Goal: Information Seeking & Learning: Compare options

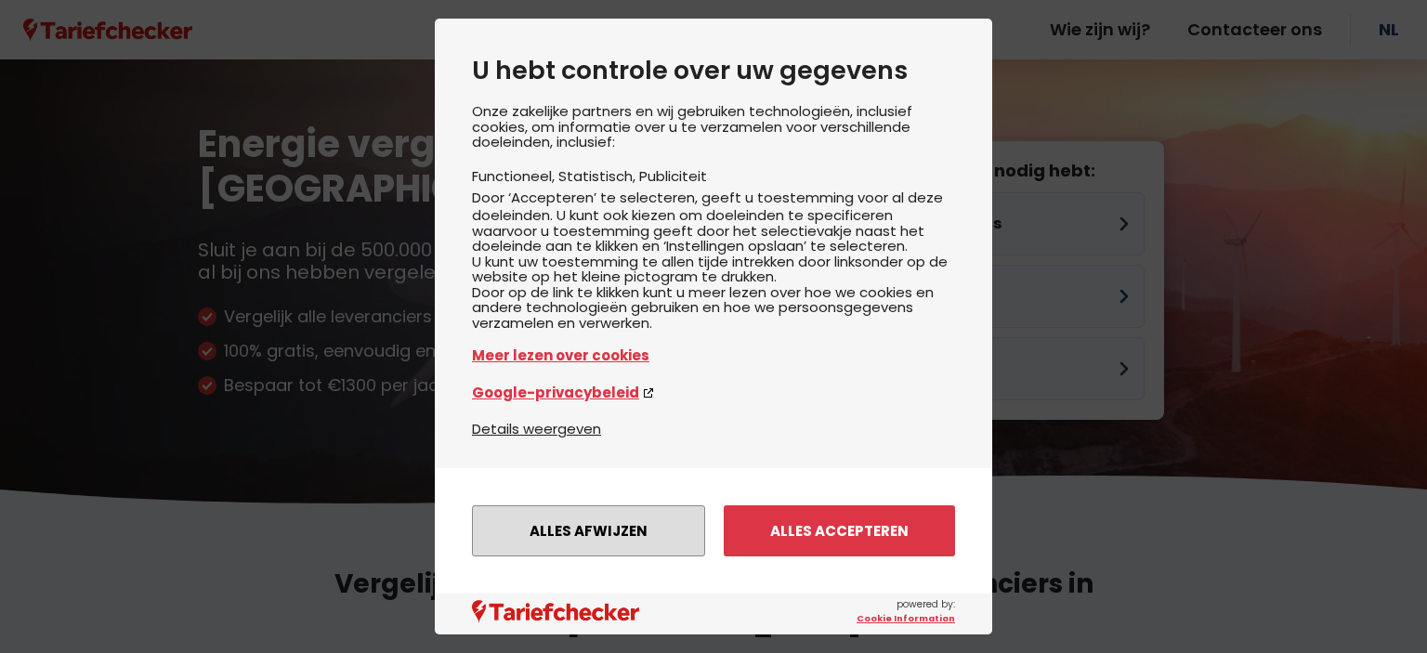
click at [612, 539] on button "Alles afwijzen" at bounding box center [588, 530] width 233 height 51
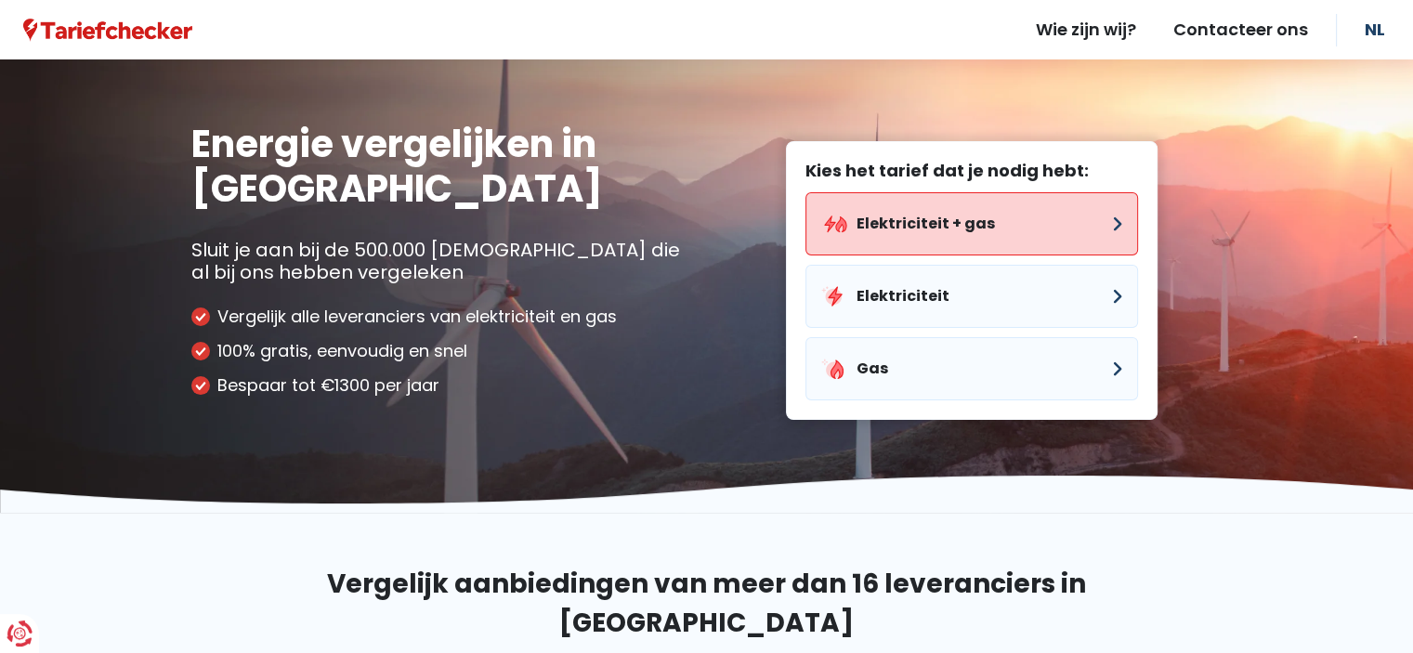
click at [973, 207] on button "Elektriciteit + gas" at bounding box center [972, 223] width 333 height 63
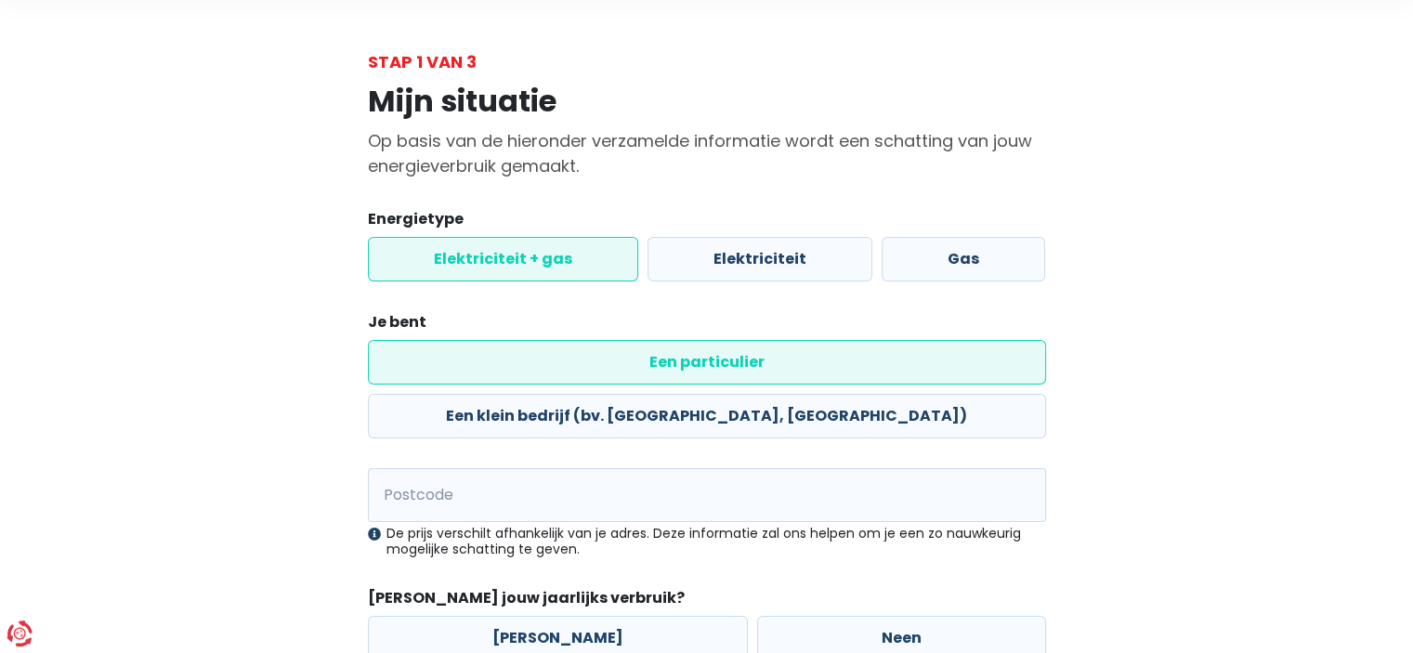
scroll to position [132, 0]
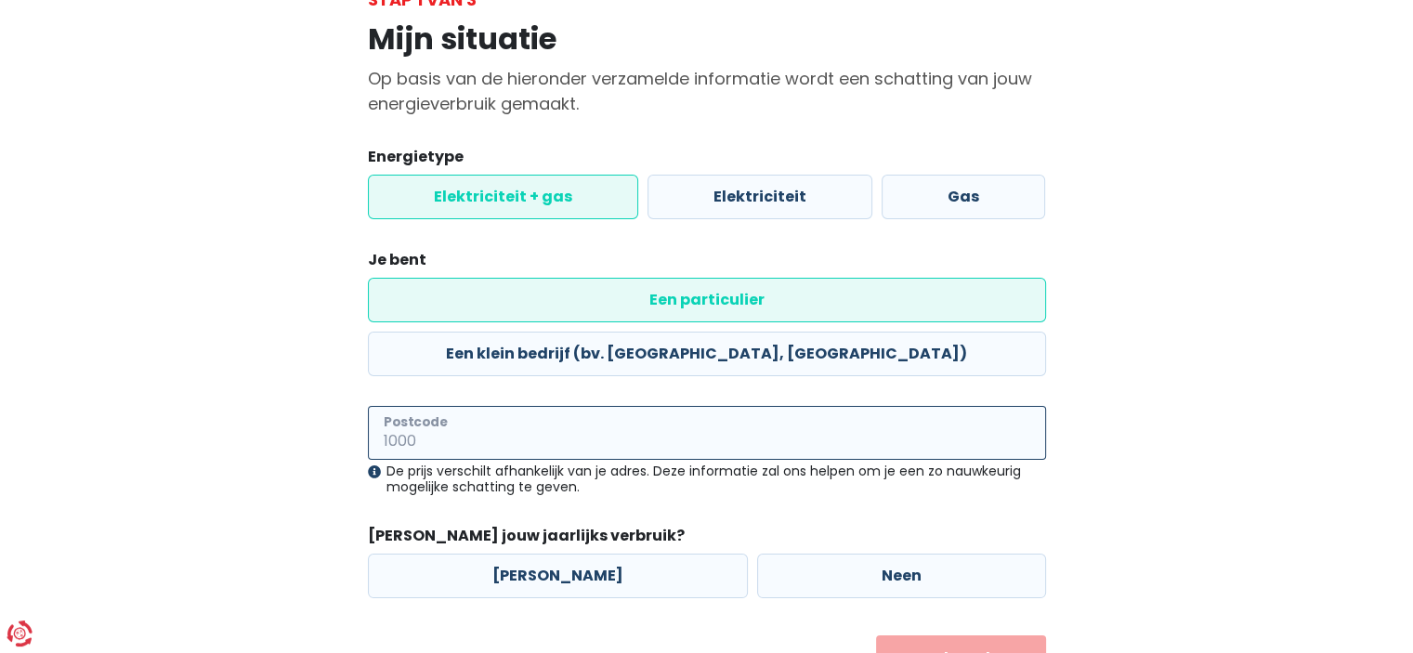
click at [797, 406] on input "Postcode" at bounding box center [707, 433] width 678 height 54
type input "8400"
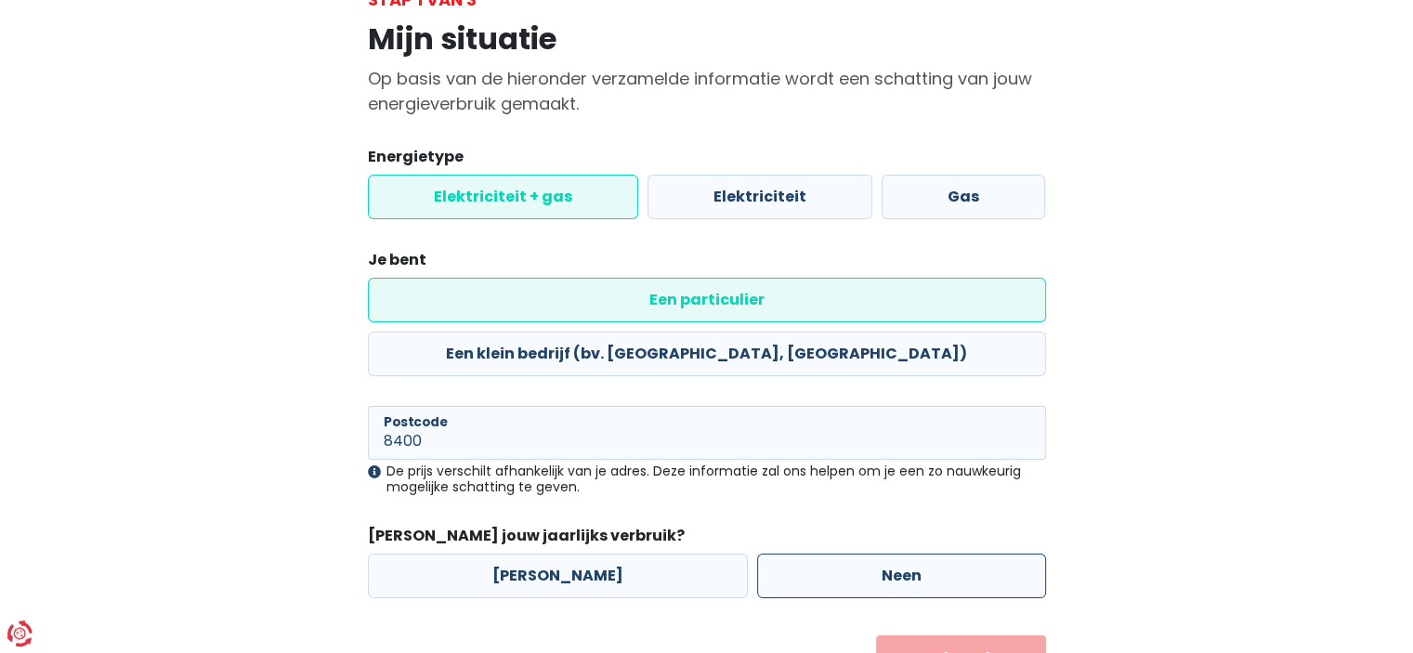
click at [757, 554] on label "Neen" at bounding box center [901, 576] width 289 height 45
click at [757, 554] on input "Neen" at bounding box center [901, 576] width 289 height 45
radio input "true"
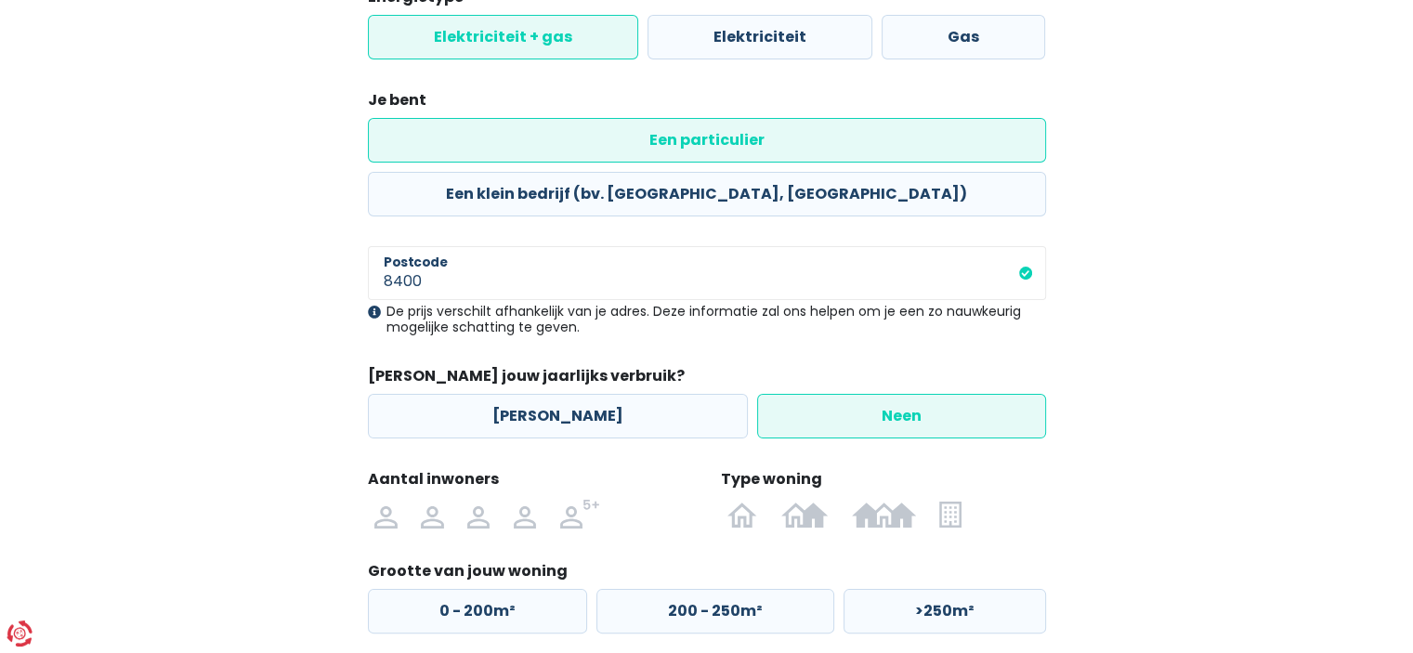
scroll to position [322, 0]
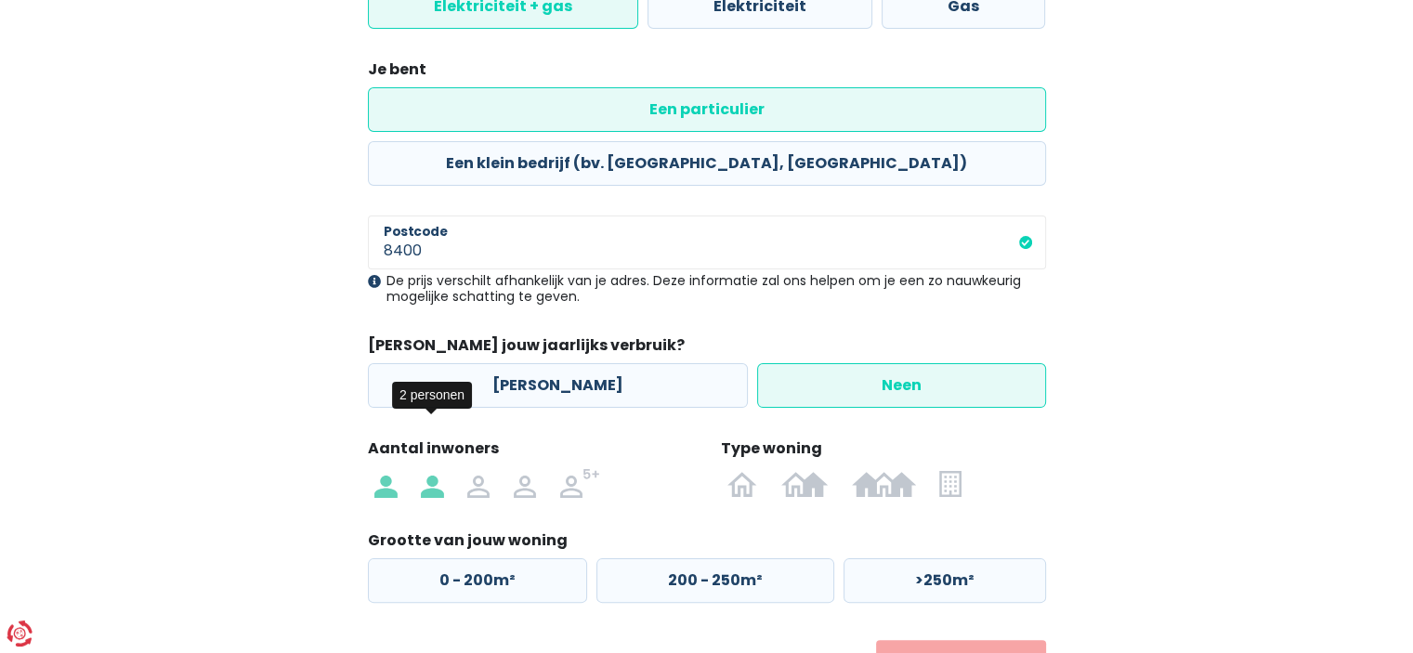
click at [433, 468] on img at bounding box center [432, 483] width 22 height 30
click at [433, 468] on input "radio" at bounding box center [432, 483] width 46 height 30
radio input "true"
click at [524, 558] on label "0 - 200m²" at bounding box center [477, 580] width 219 height 45
click at [524, 558] on input "0 - 200m²" at bounding box center [477, 580] width 219 height 45
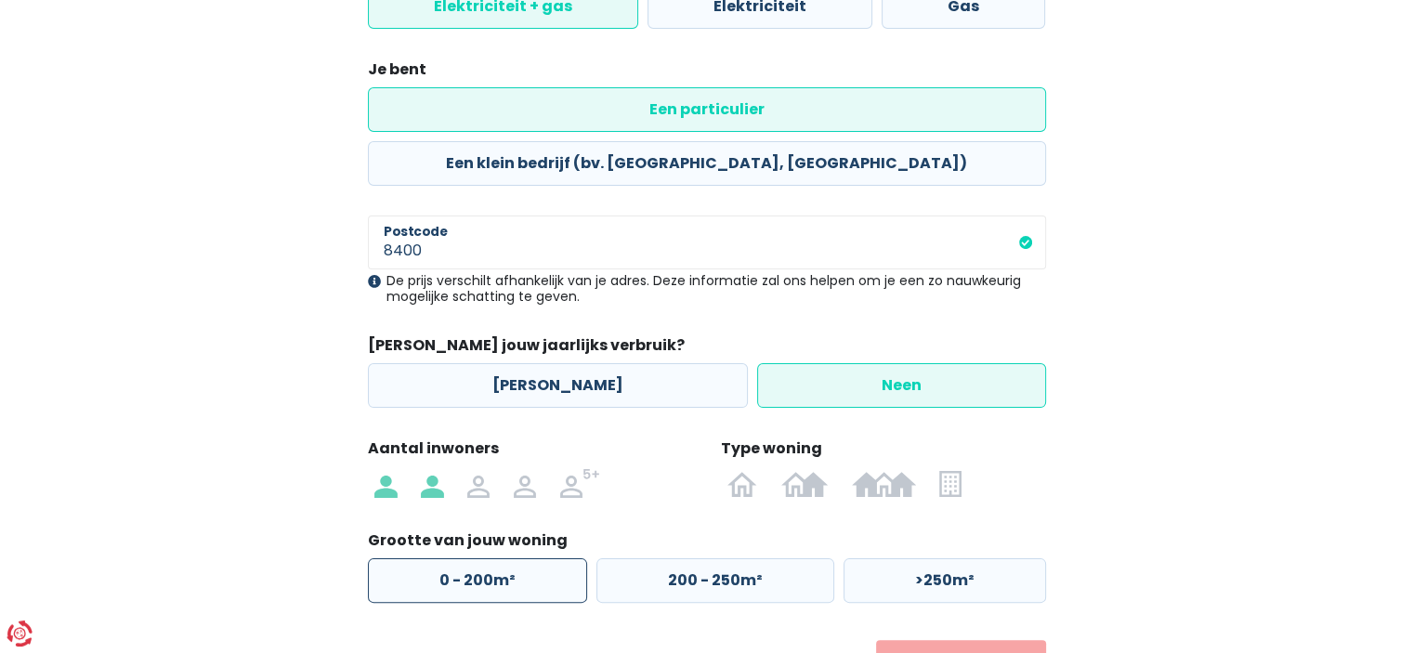
radio input "true"
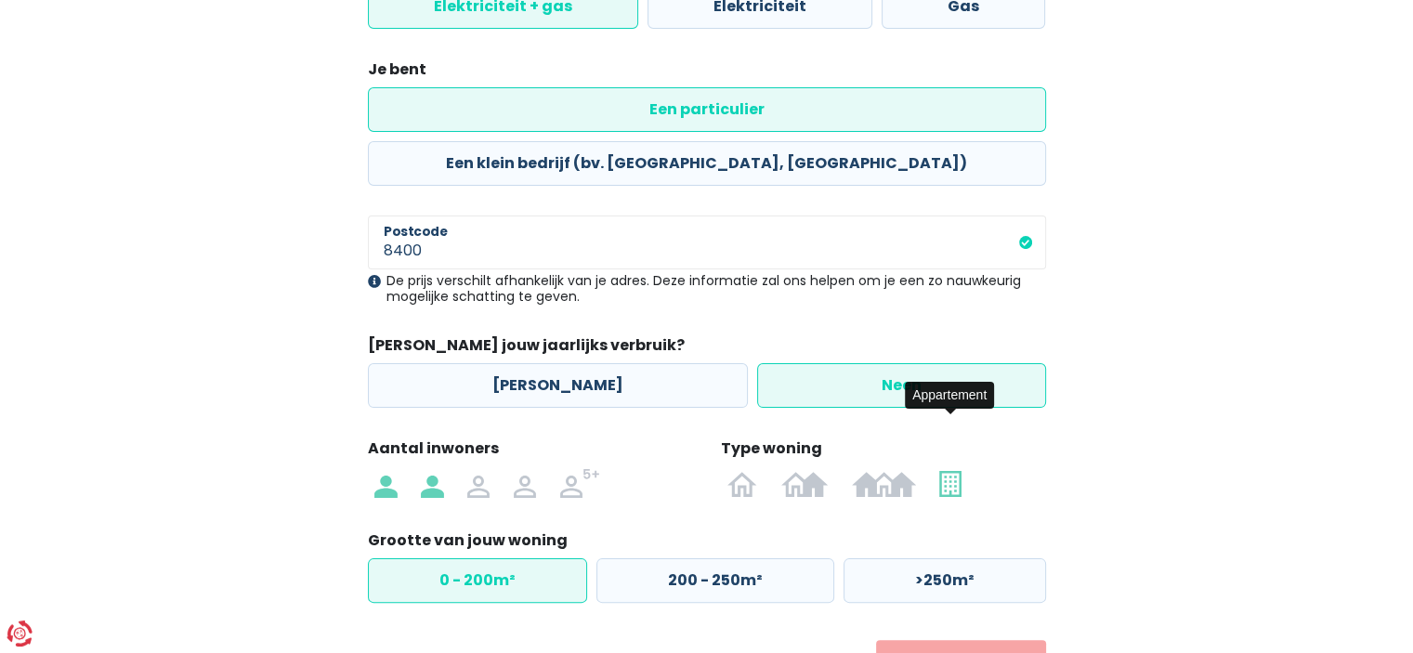
click at [948, 468] on img at bounding box center [949, 483] width 21 height 30
click at [948, 468] on input "radio" at bounding box center [951, 483] width 46 height 30
radio input "true"
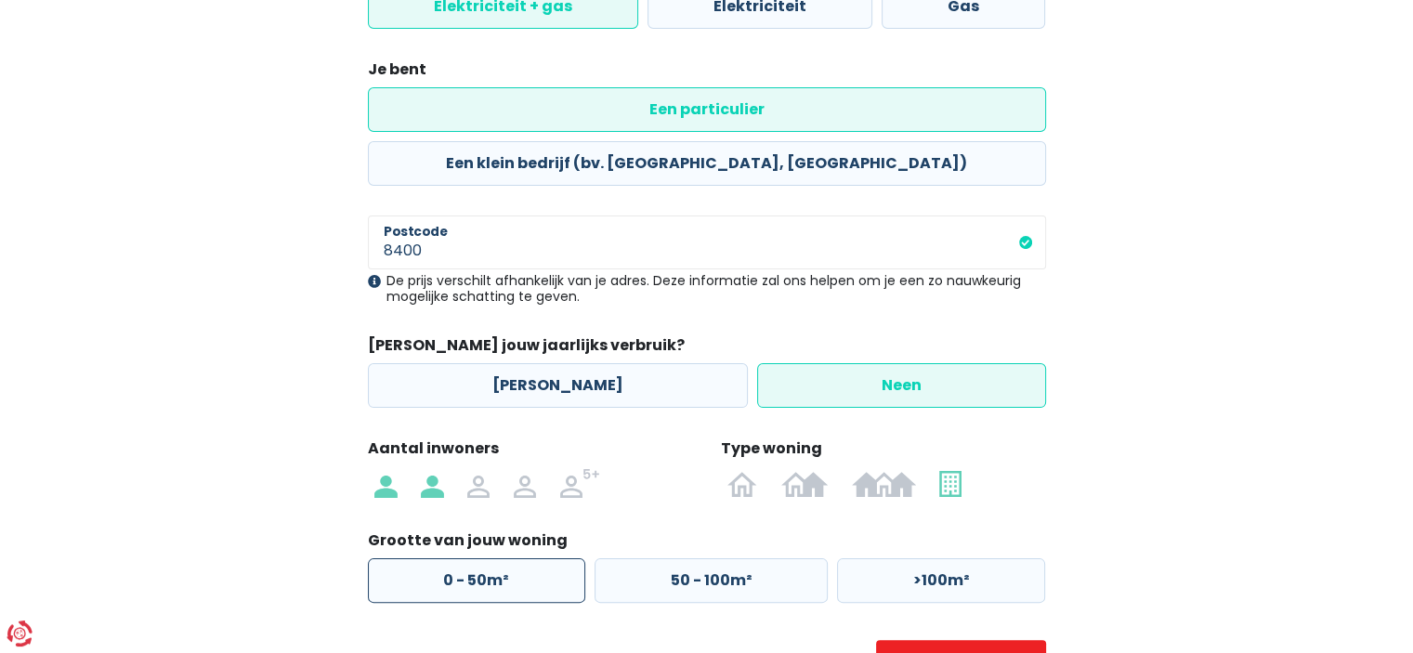
click at [540, 558] on label "0 - 50m²" at bounding box center [476, 580] width 217 height 45
click at [540, 558] on input "0 - 50m²" at bounding box center [476, 580] width 217 height 45
radio input "true"
click at [954, 640] on button "Volgende" at bounding box center [961, 663] width 170 height 46
select select
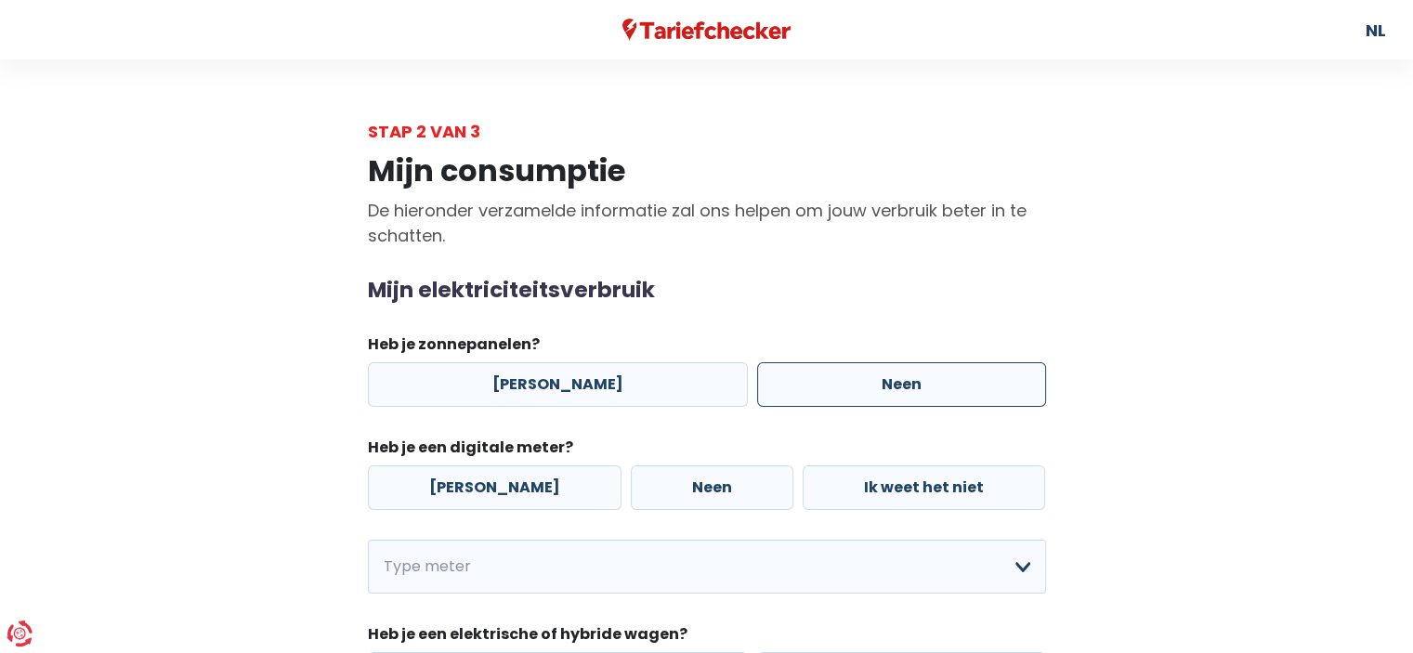
click at [766, 381] on label "Neen" at bounding box center [901, 384] width 289 height 45
click at [766, 381] on input "Neen" at bounding box center [901, 384] width 289 height 45
radio input "true"
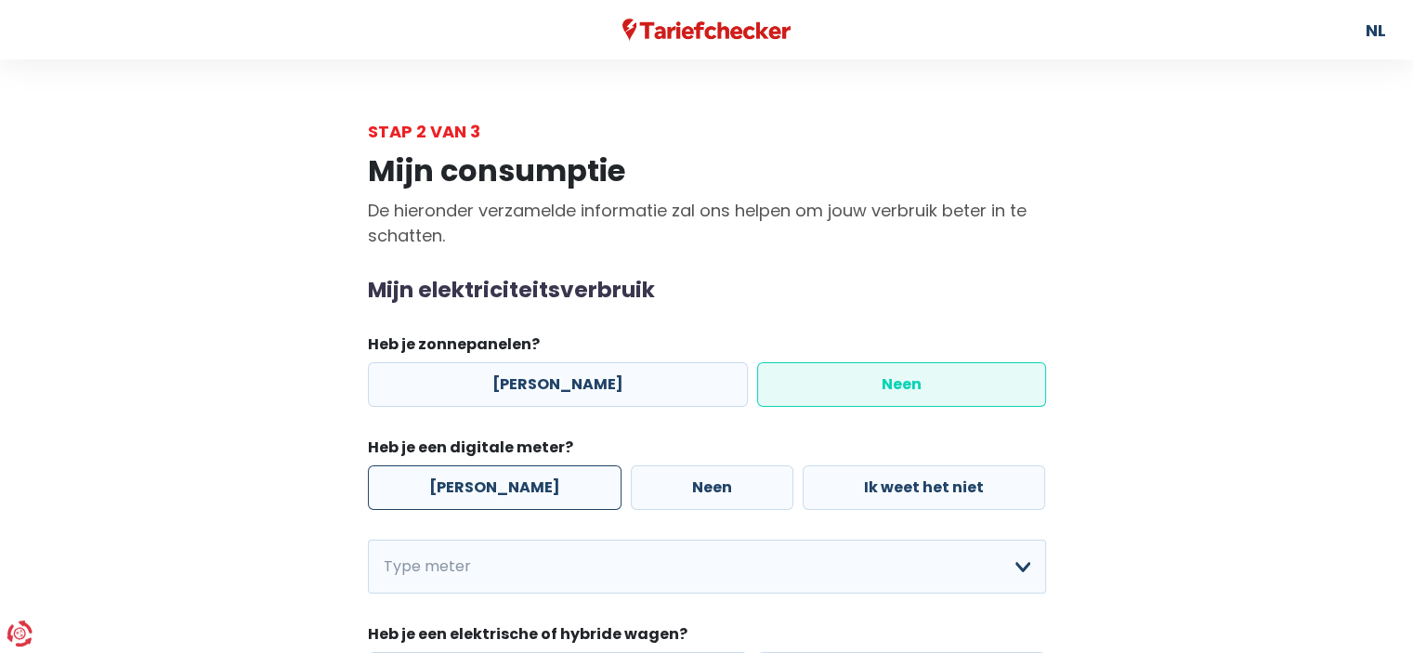
click at [533, 491] on label "[PERSON_NAME]" at bounding box center [495, 487] width 254 height 45
click at [533, 491] on input "[PERSON_NAME]" at bounding box center [495, 487] width 254 height 45
radio input "true"
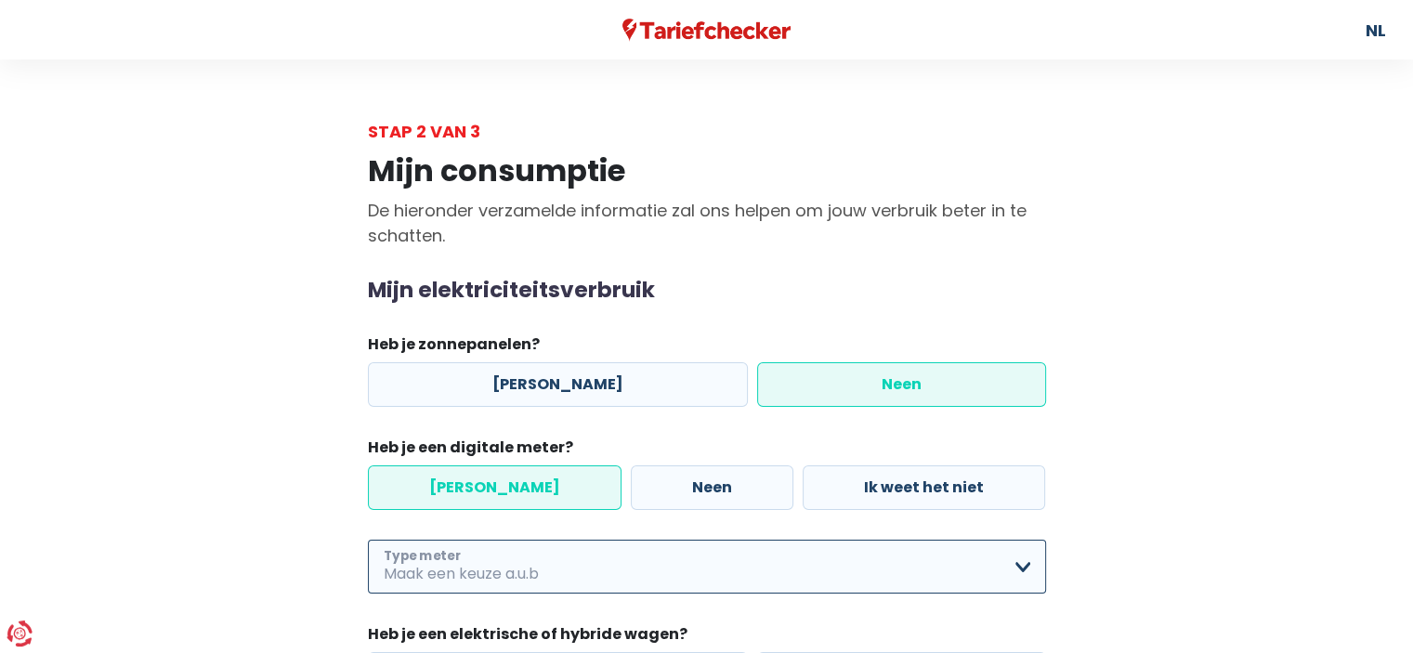
click at [570, 551] on select "Enkelvoudig Tweevoudig Enkelvoudig + uitsluitend nachttarief Tweevoudig + uitsl…" at bounding box center [707, 567] width 678 height 54
select select "day_night_bi_hourly"
click at [368, 540] on select "Enkelvoudig Tweevoudig Enkelvoudig + uitsluitend nachttarief Tweevoudig + uitsl…" at bounding box center [707, 567] width 678 height 54
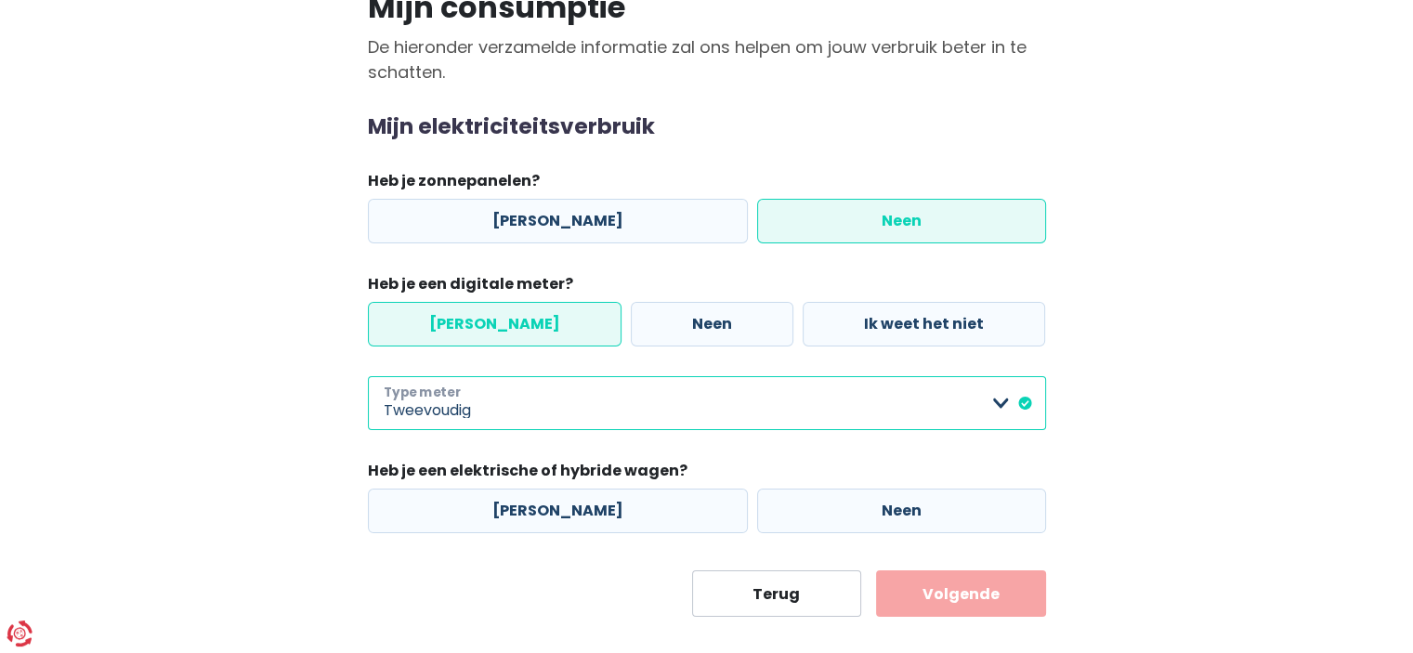
scroll to position [187, 0]
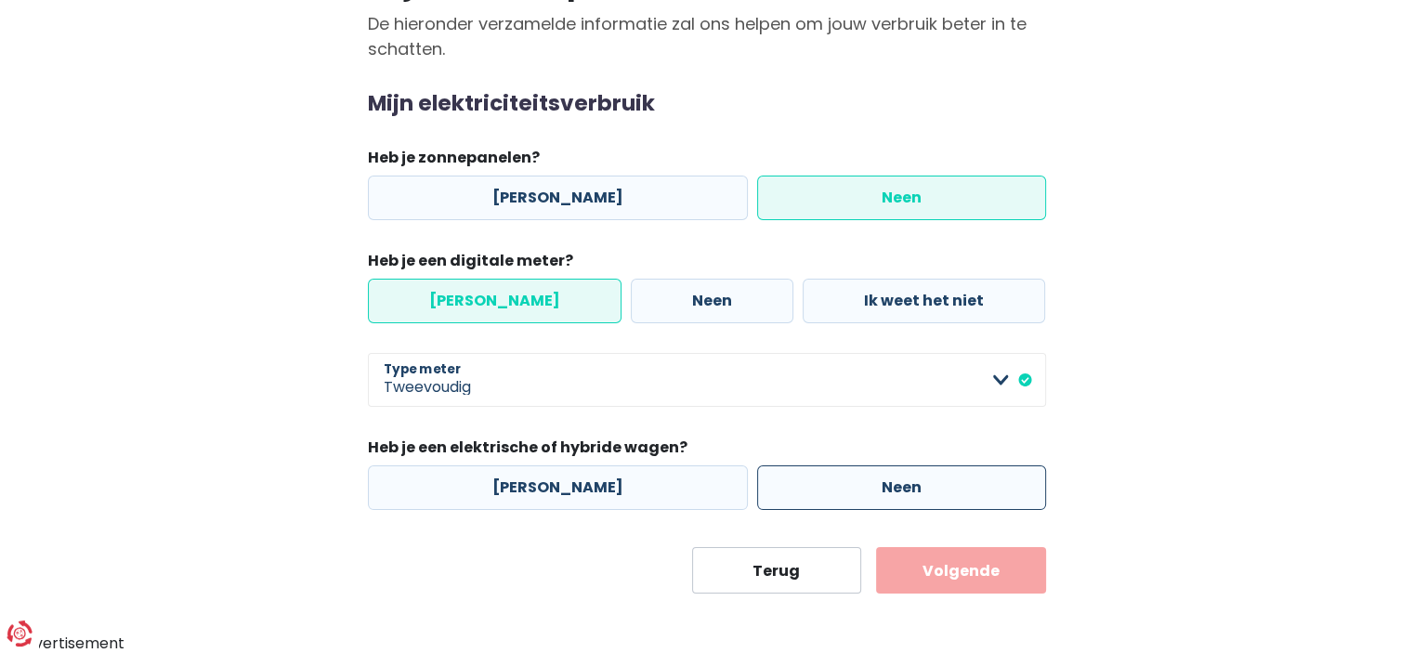
click at [765, 488] on label "Neen" at bounding box center [901, 487] width 289 height 45
click at [765, 488] on input "Neen" at bounding box center [901, 487] width 289 height 45
radio input "true"
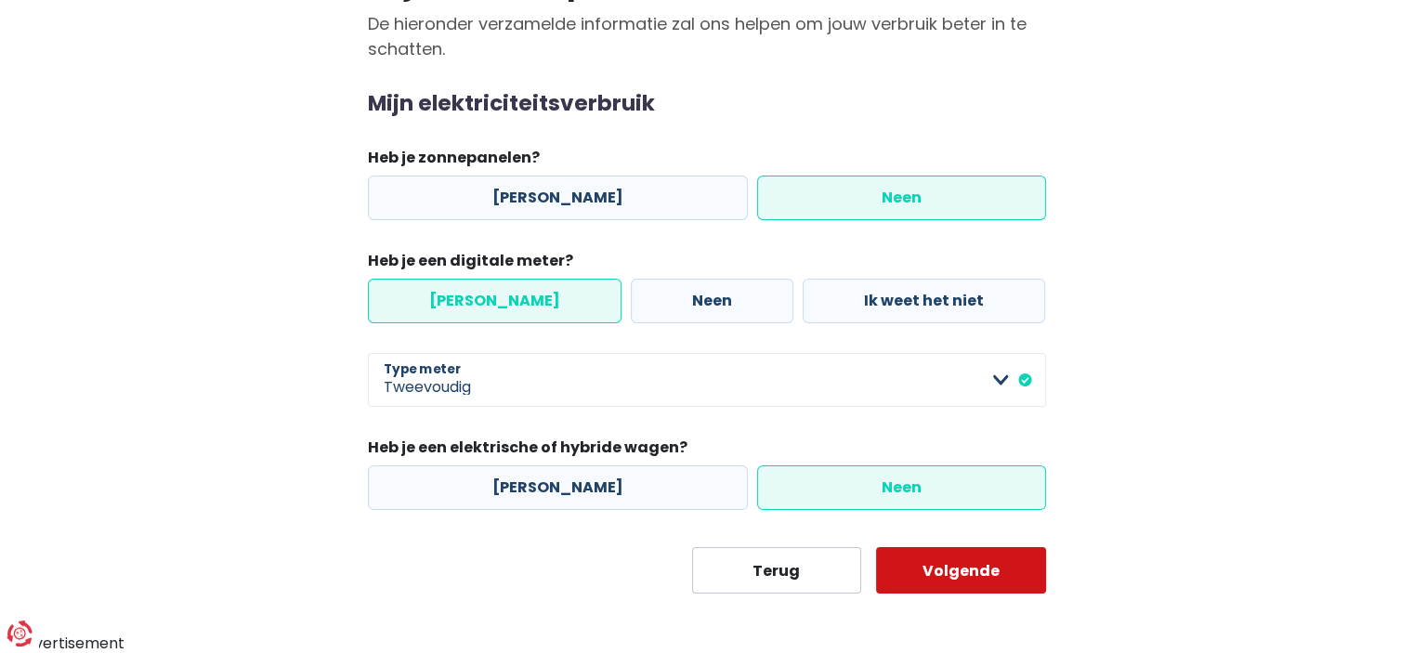
click at [940, 568] on button "Volgende" at bounding box center [961, 570] width 170 height 46
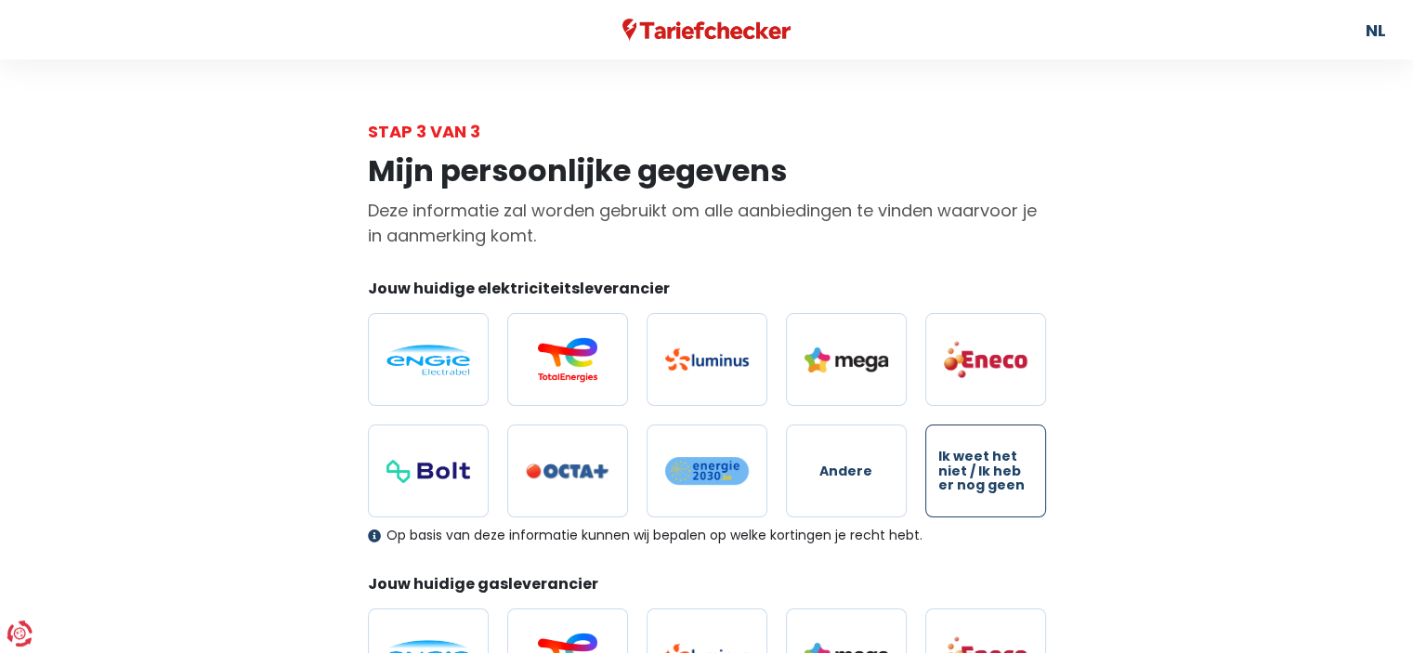
click at [989, 490] on span "Ik weet het niet / Ik heb er nog geen" at bounding box center [985, 471] width 95 height 43
click at [989, 490] on input "Ik weet het niet / Ik heb er nog geen" at bounding box center [985, 471] width 121 height 93
radio input "true"
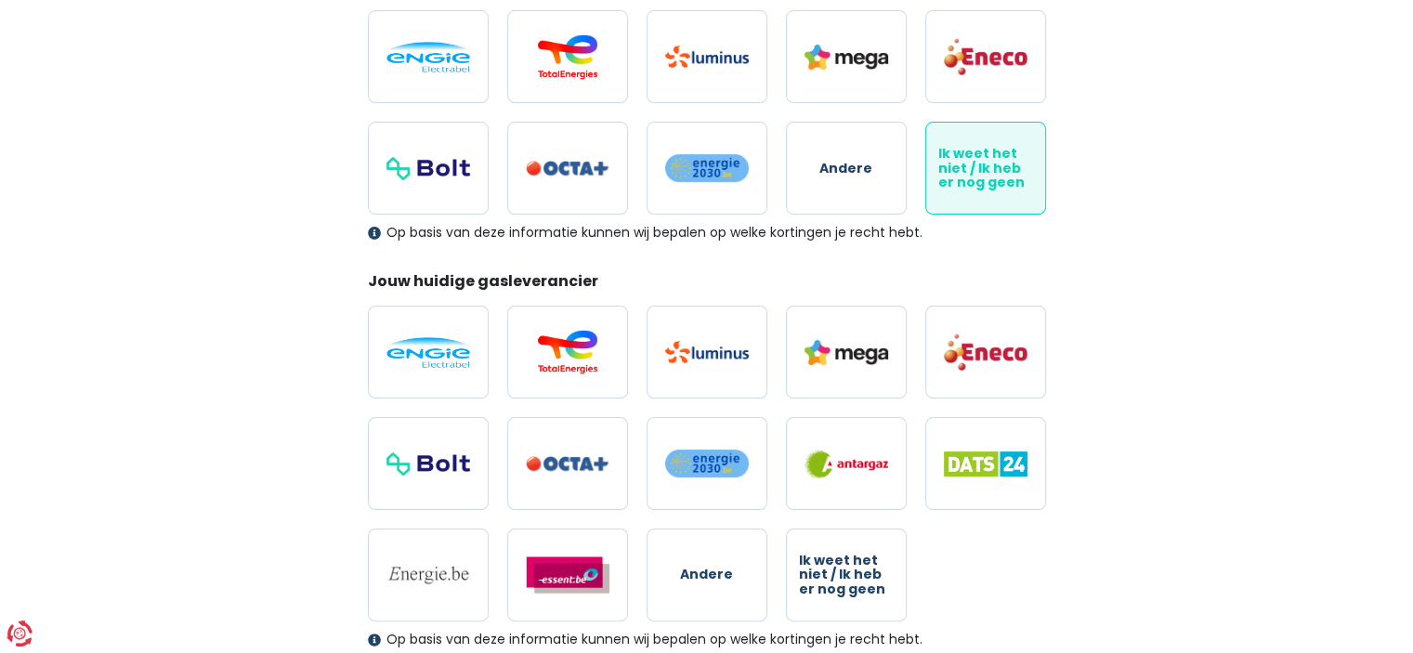
scroll to position [305, 0]
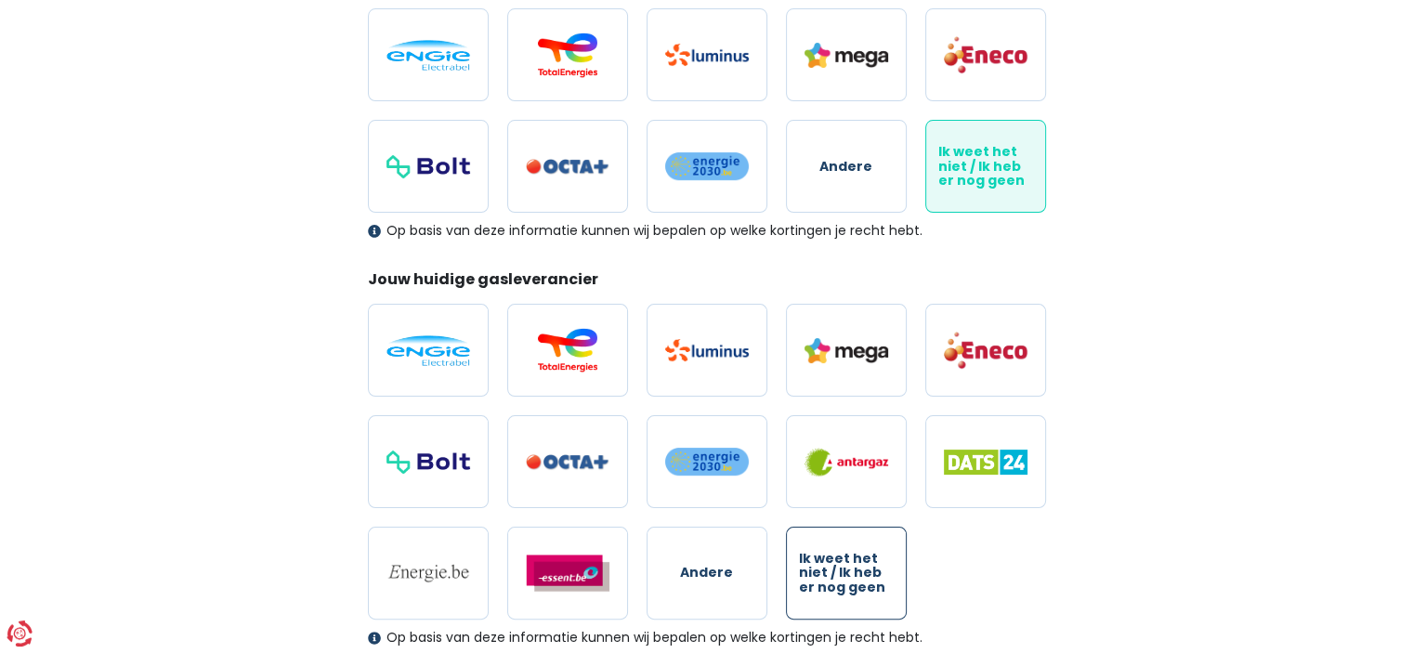
click at [869, 556] on span "Ik weet het niet / Ik heb er nog geen" at bounding box center [846, 573] width 95 height 43
click at [869, 556] on input "Ik weet het niet / Ik heb er nog geen" at bounding box center [846, 573] width 121 height 93
radio input "true"
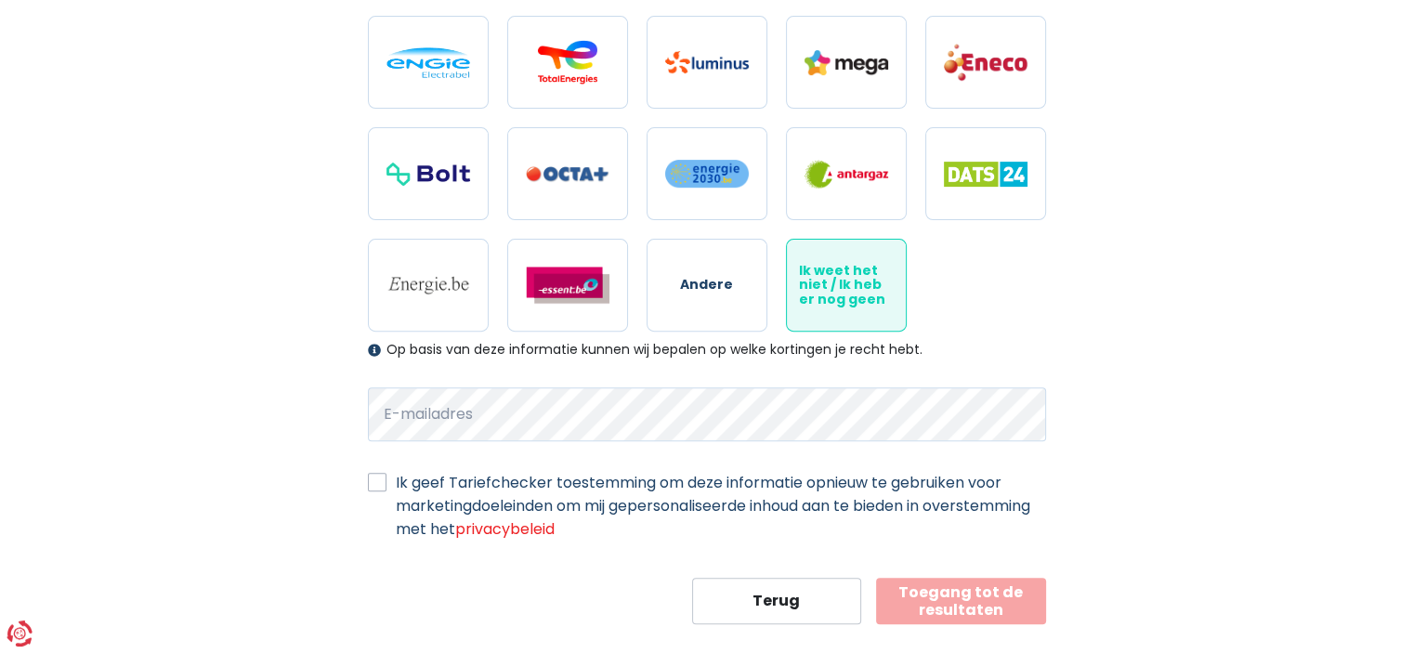
scroll to position [594, 0]
click at [362, 508] on div "Mijn persoonlijke gegevens Deze informatie zal worden gebruikt om alle aanbiedi…" at bounding box center [707, 86] width 706 height 1073
click at [396, 478] on label "Ik geef Tariefchecker toestemming om deze informatie opnieuw te gebruiken voor …" at bounding box center [721, 505] width 650 height 70
click at [378, 478] on input "Ik geef Tariefchecker toestemming om deze informatie opnieuw te gebruiken voor …" at bounding box center [377, 479] width 19 height 19
checkbox input "true"
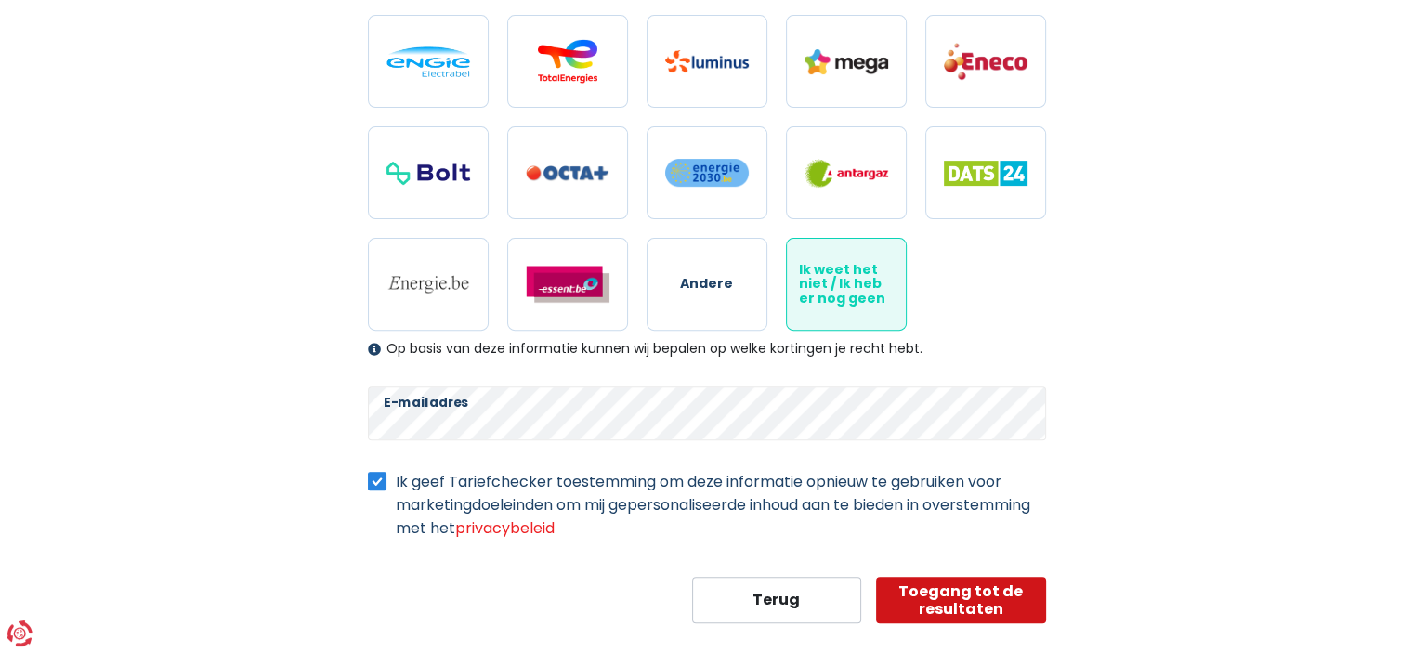
click at [918, 599] on button "Toegang tot de resultaten" at bounding box center [961, 600] width 170 height 46
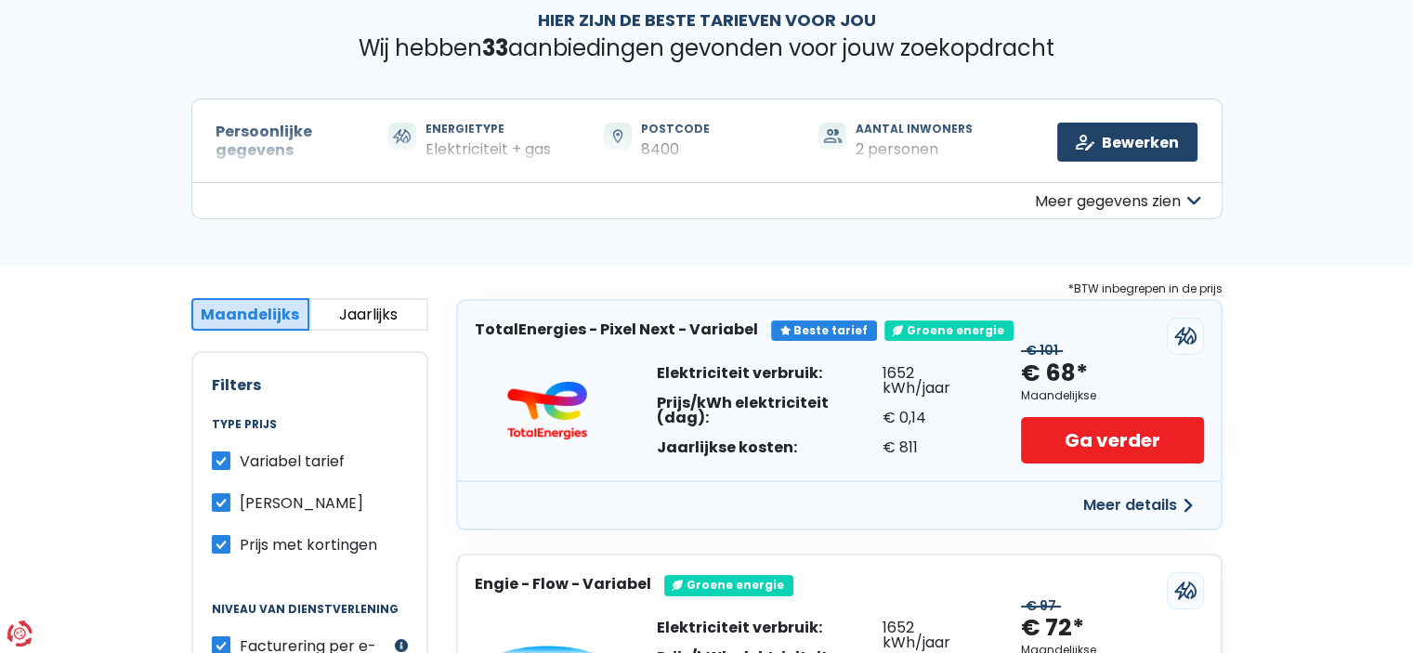
scroll to position [97, 0]
click at [240, 452] on label "Variabel tarief" at bounding box center [292, 460] width 105 height 23
click at [221, 452] on input "Variabel tarief" at bounding box center [221, 458] width 19 height 19
checkbox input "false"
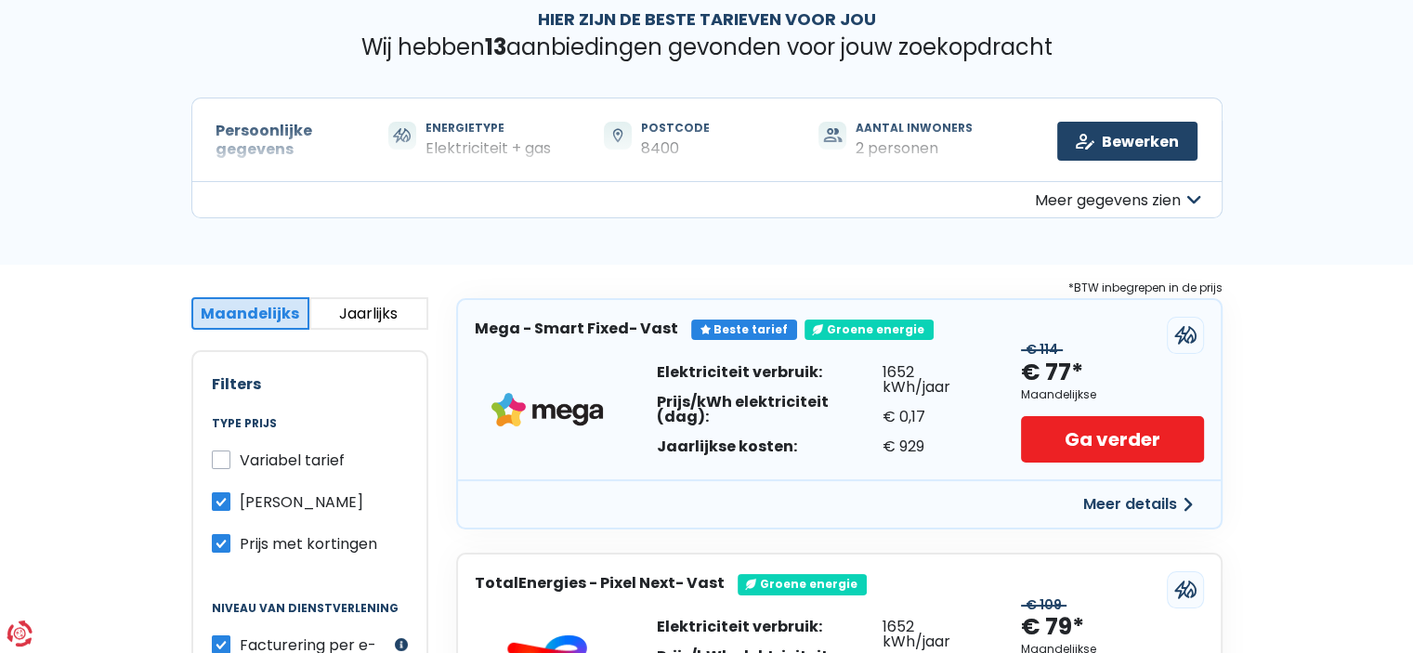
click at [240, 543] on label "Prijs met kortingen" at bounding box center [309, 543] width 138 height 23
click at [219, 543] on input "Prijs met kortingen" at bounding box center [221, 541] width 19 height 19
checkbox input "false"
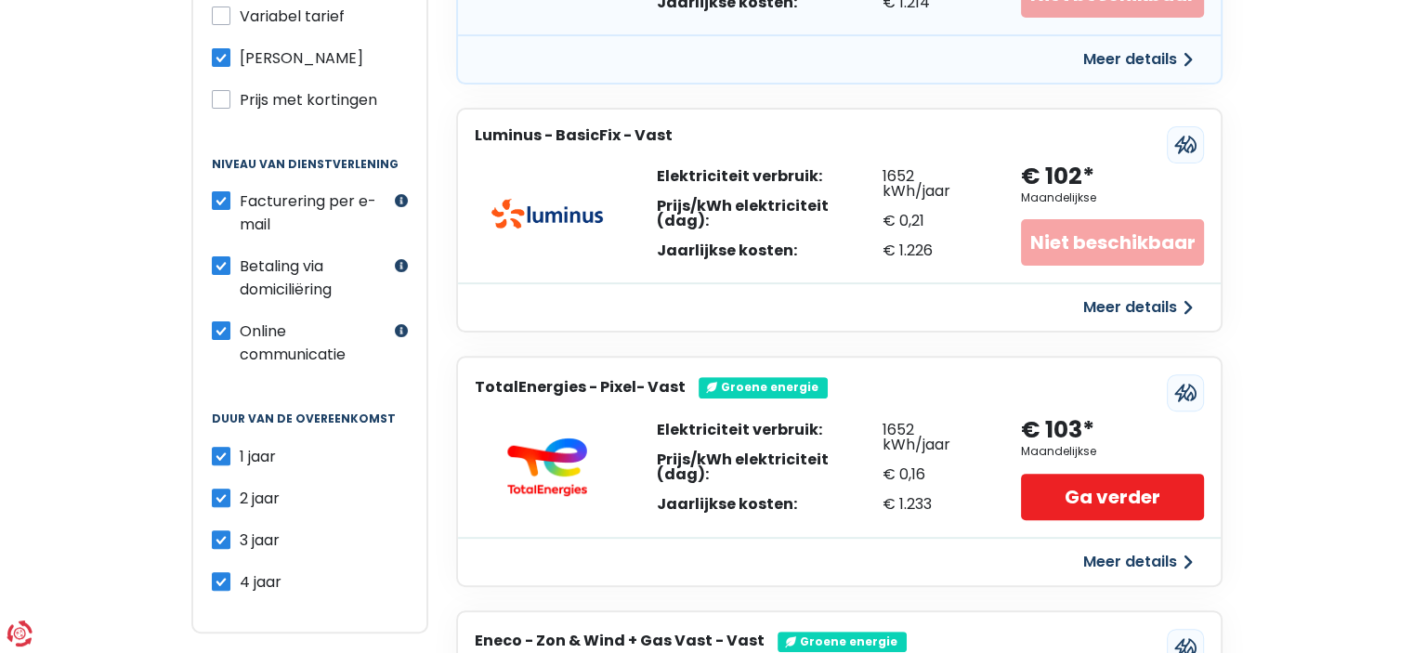
scroll to position [537, 0]
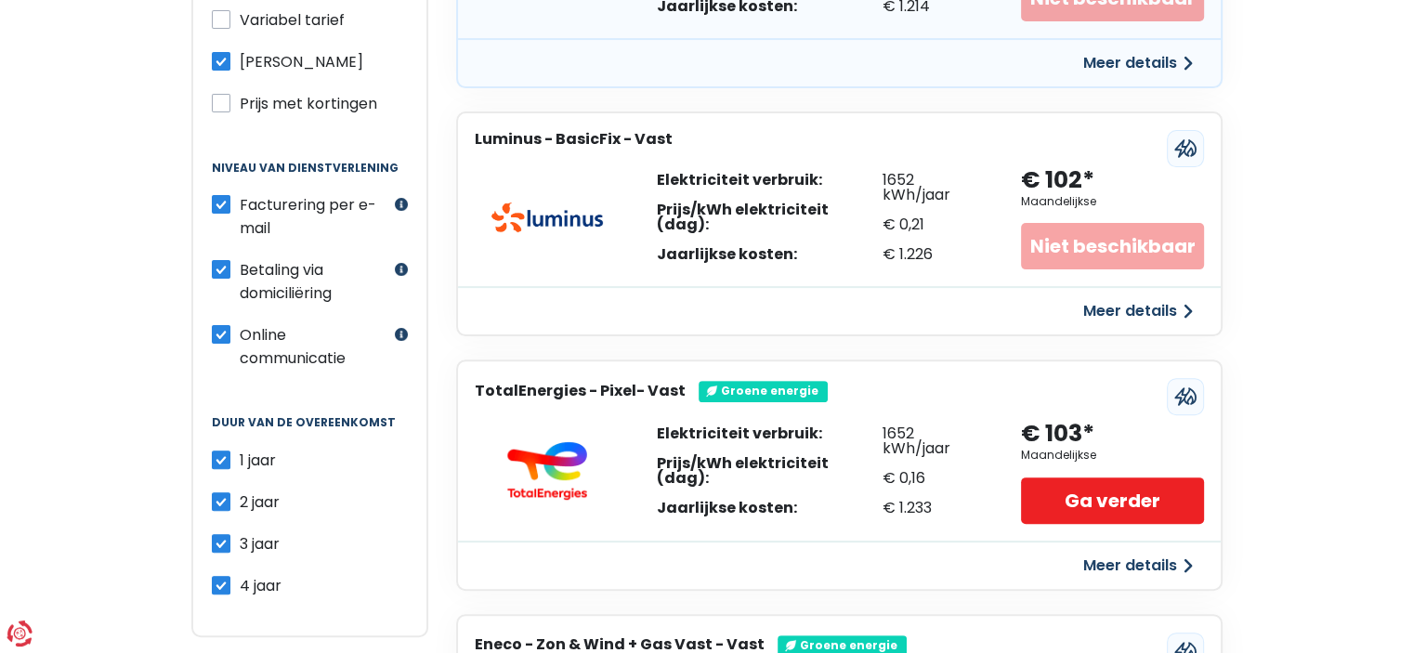
click at [240, 491] on label "2 jaar" at bounding box center [260, 502] width 40 height 23
click at [221, 491] on input "2 jaar" at bounding box center [221, 500] width 19 height 19
checkbox input "false"
click at [222, 532] on input "3 jaar" at bounding box center [221, 541] width 19 height 19
checkbox input "false"
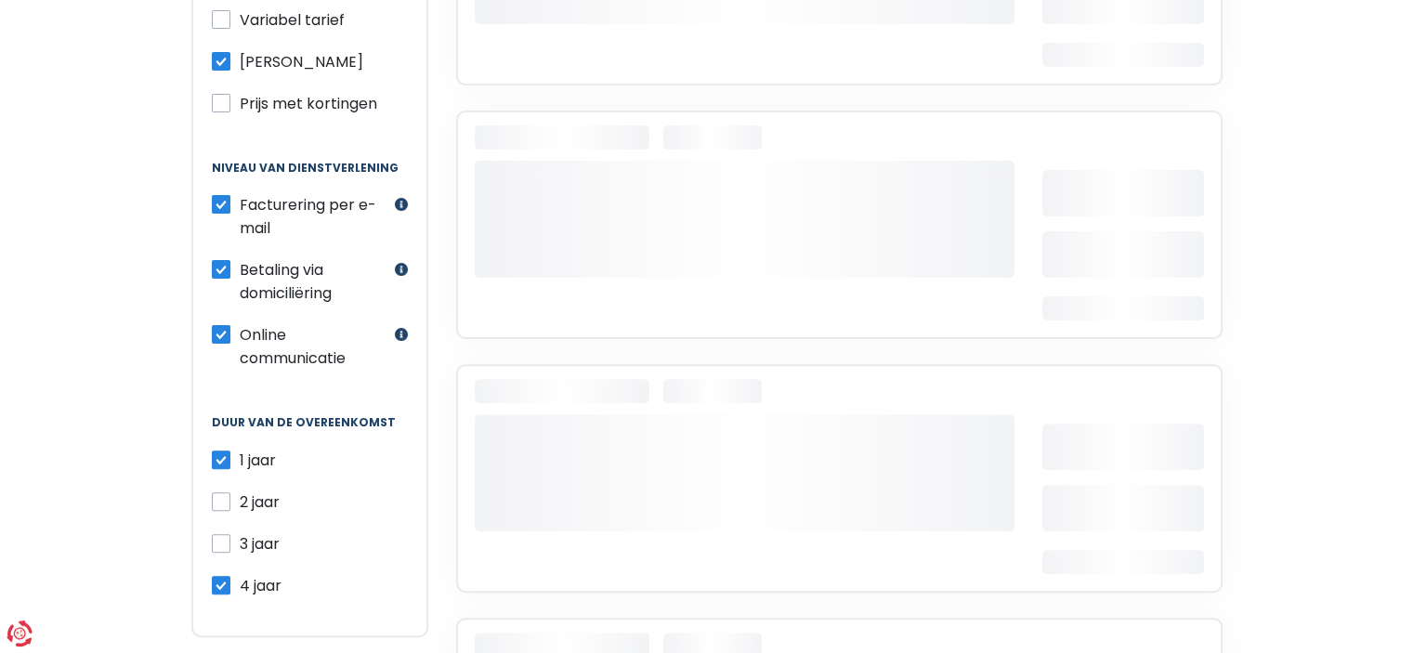
click at [240, 577] on label "4 jaar" at bounding box center [261, 585] width 42 height 23
click at [227, 577] on input "4 jaar" at bounding box center [221, 583] width 19 height 19
checkbox input "false"
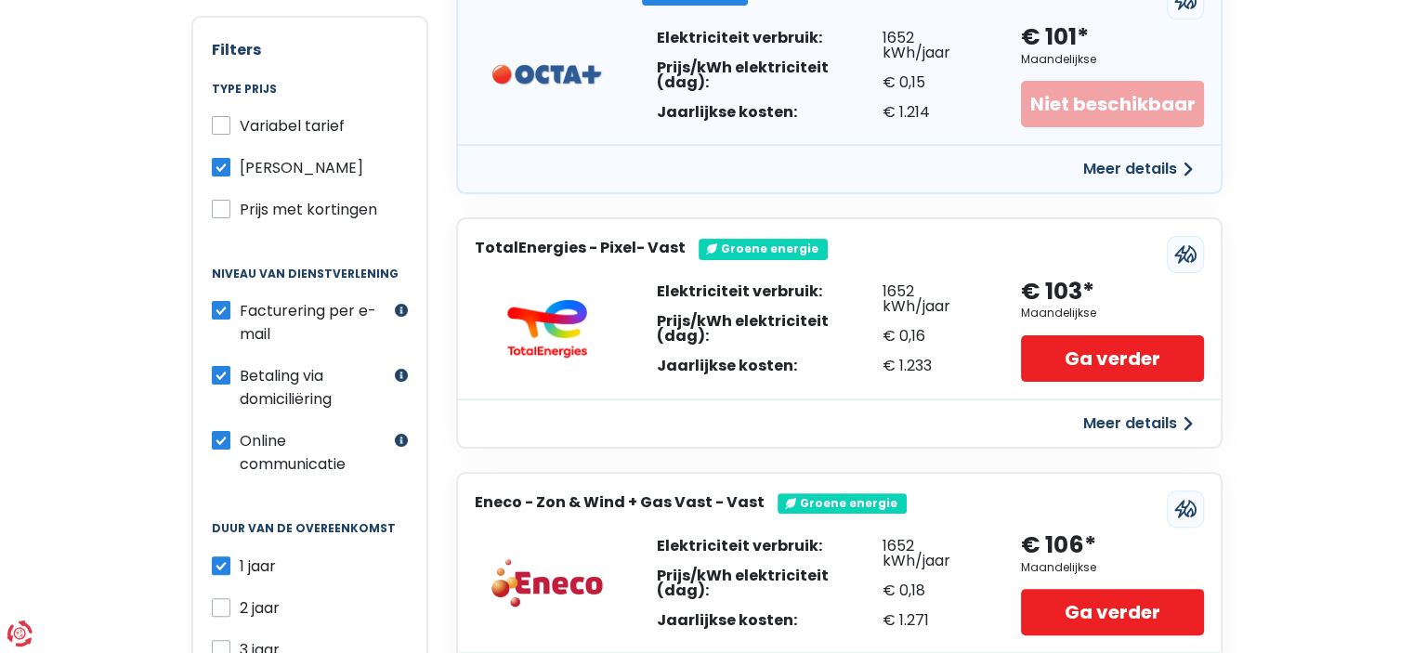
scroll to position [422, 0]
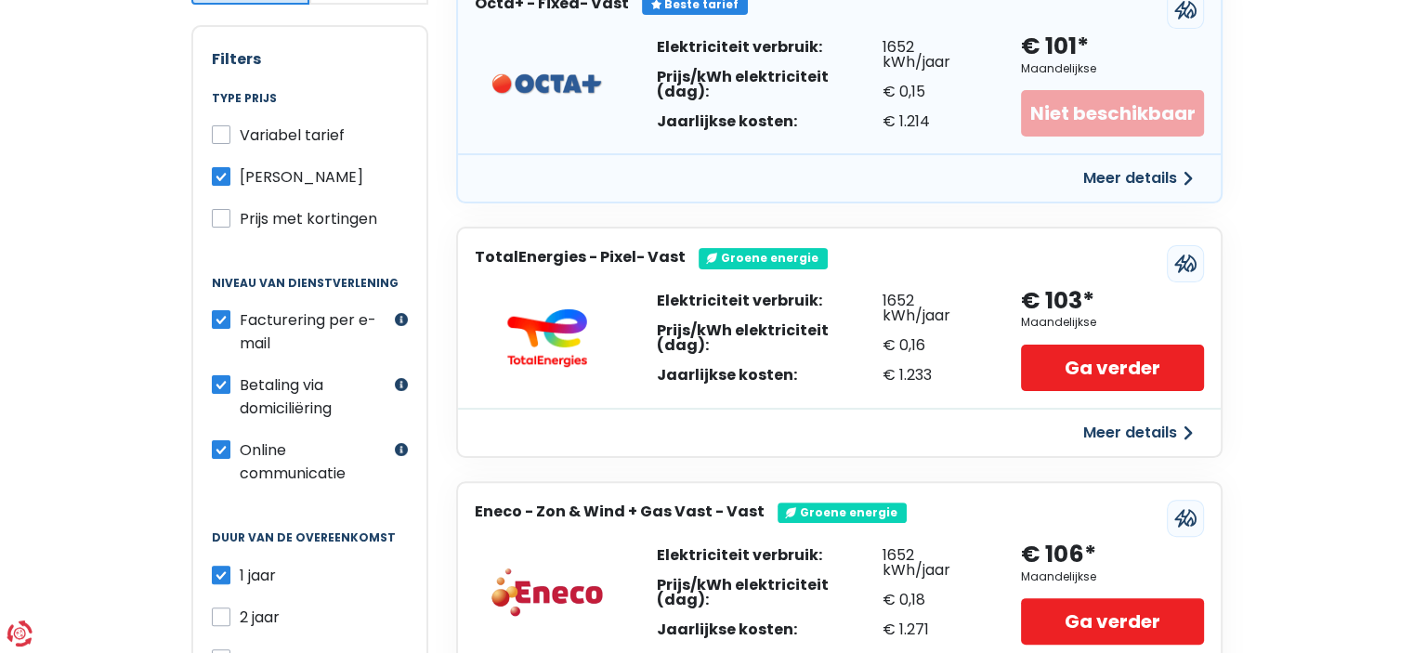
click at [240, 379] on label "Betaling via domiciliëring" at bounding box center [315, 396] width 151 height 46
click at [225, 379] on input "Betaling via domiciliëring" at bounding box center [221, 382] width 19 height 19
checkbox input "false"
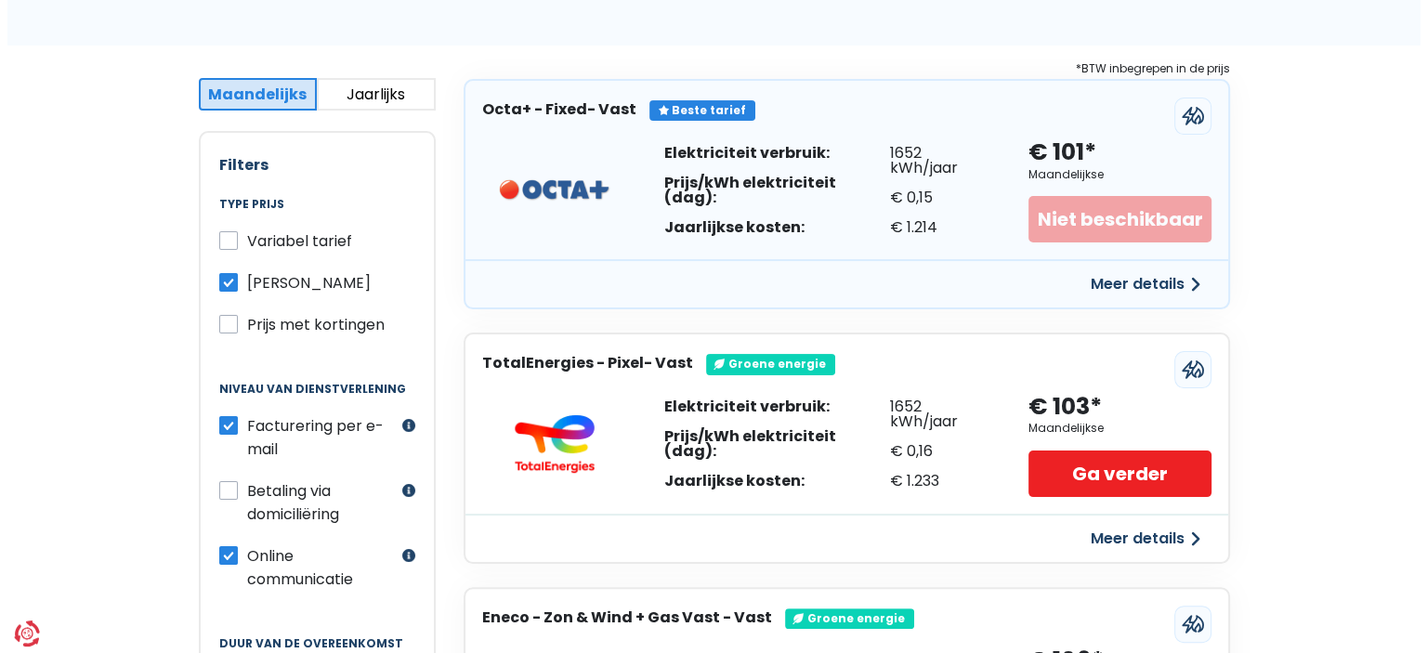
scroll to position [315, 0]
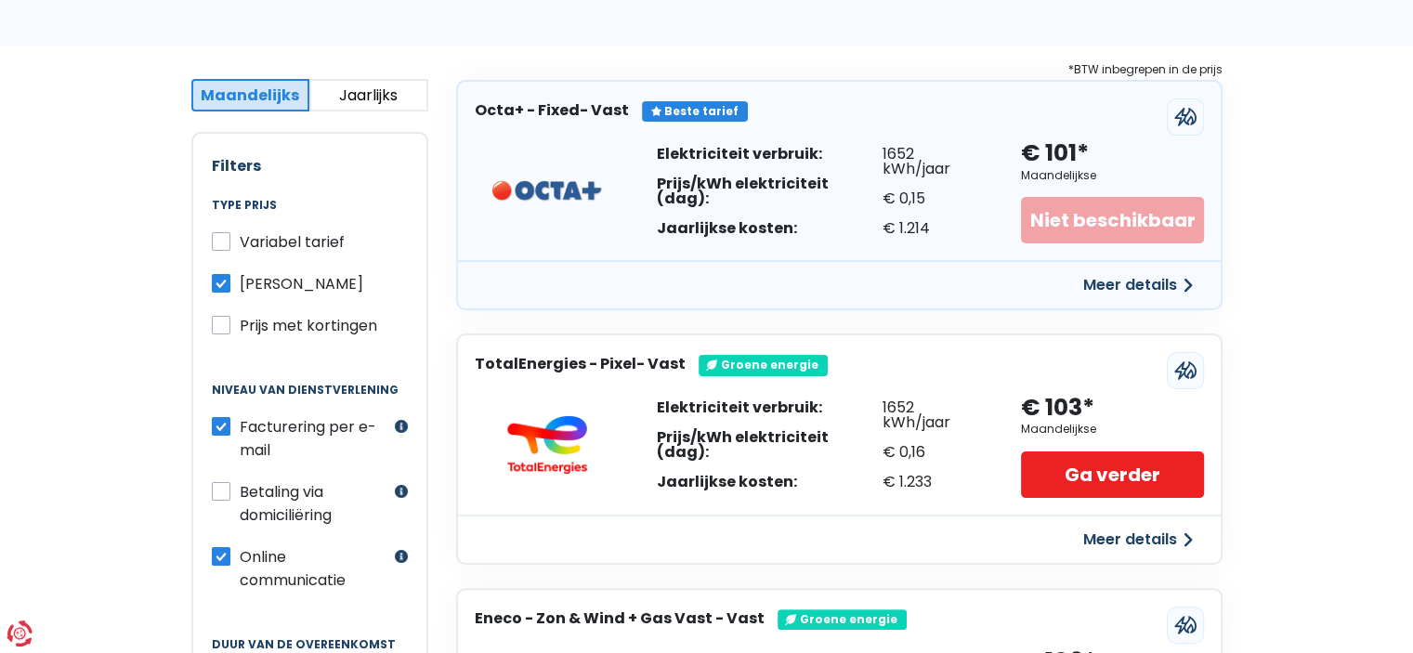
click at [1141, 291] on button "Meer details" at bounding box center [1138, 285] width 132 height 33
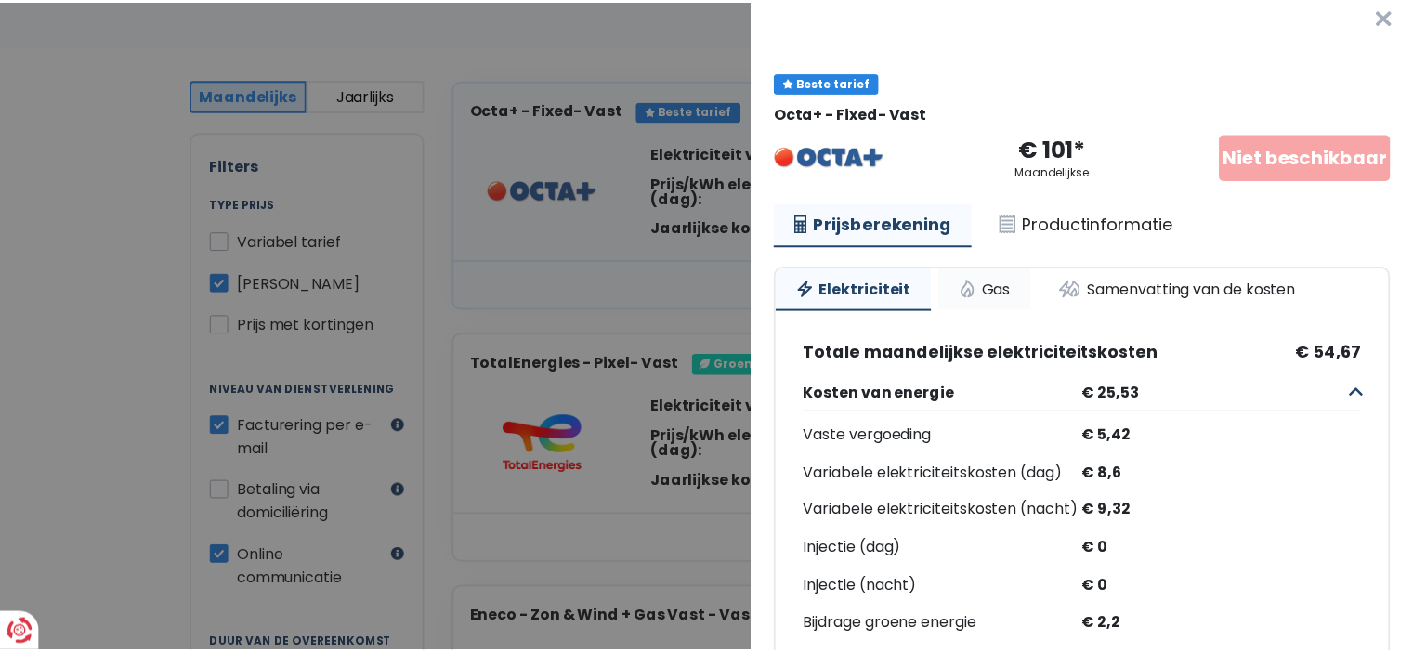
scroll to position [8, 0]
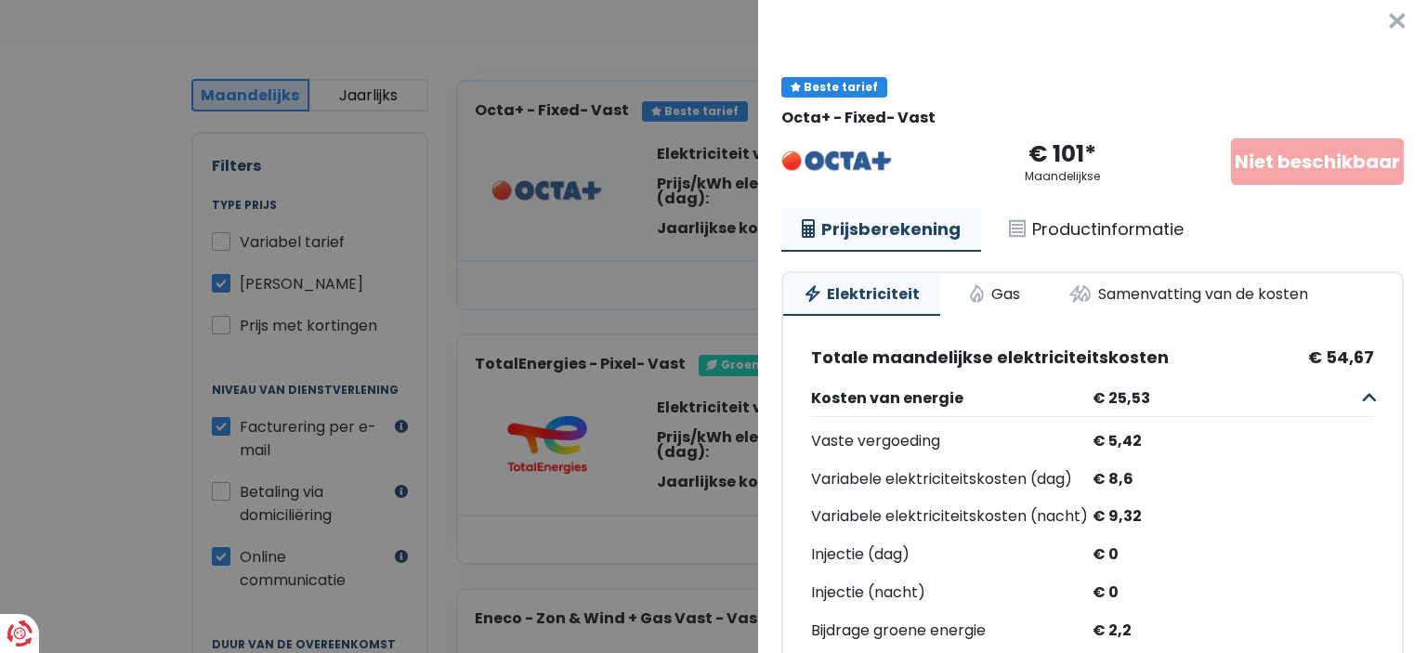
click at [1368, 23] on button "×" at bounding box center [1397, 21] width 59 height 59
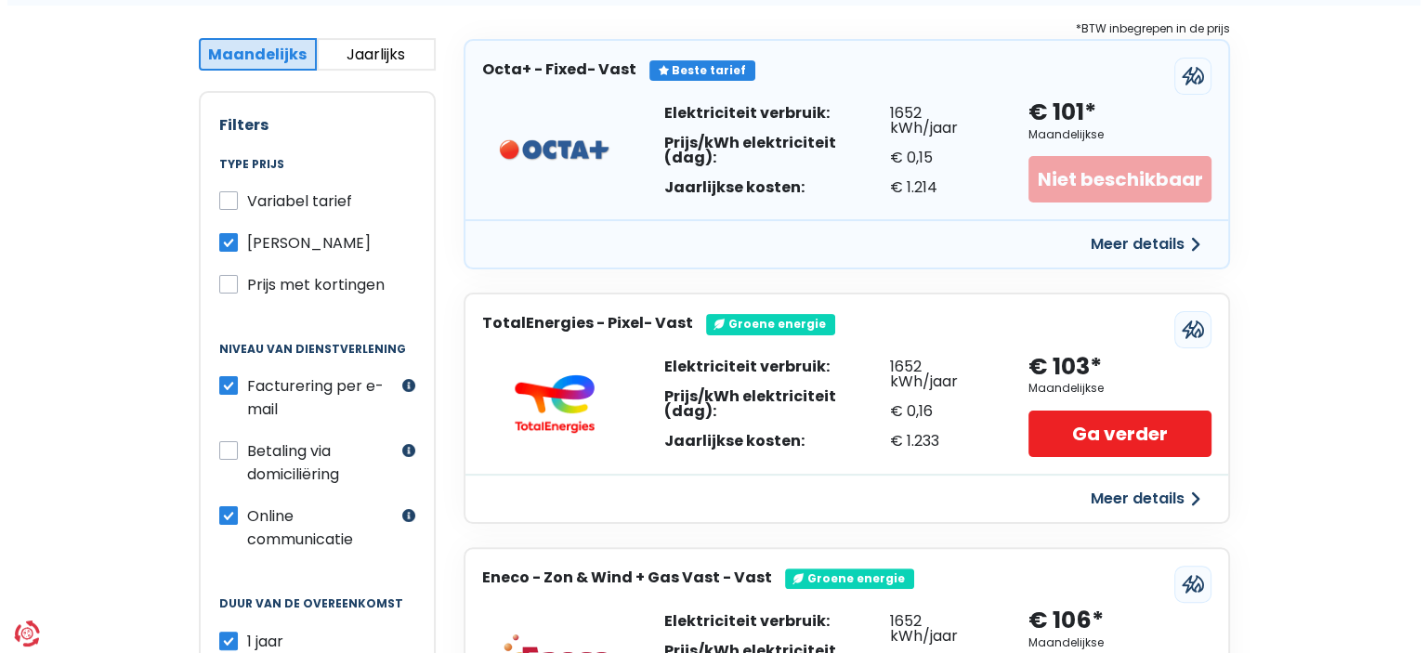
scroll to position [357, 0]
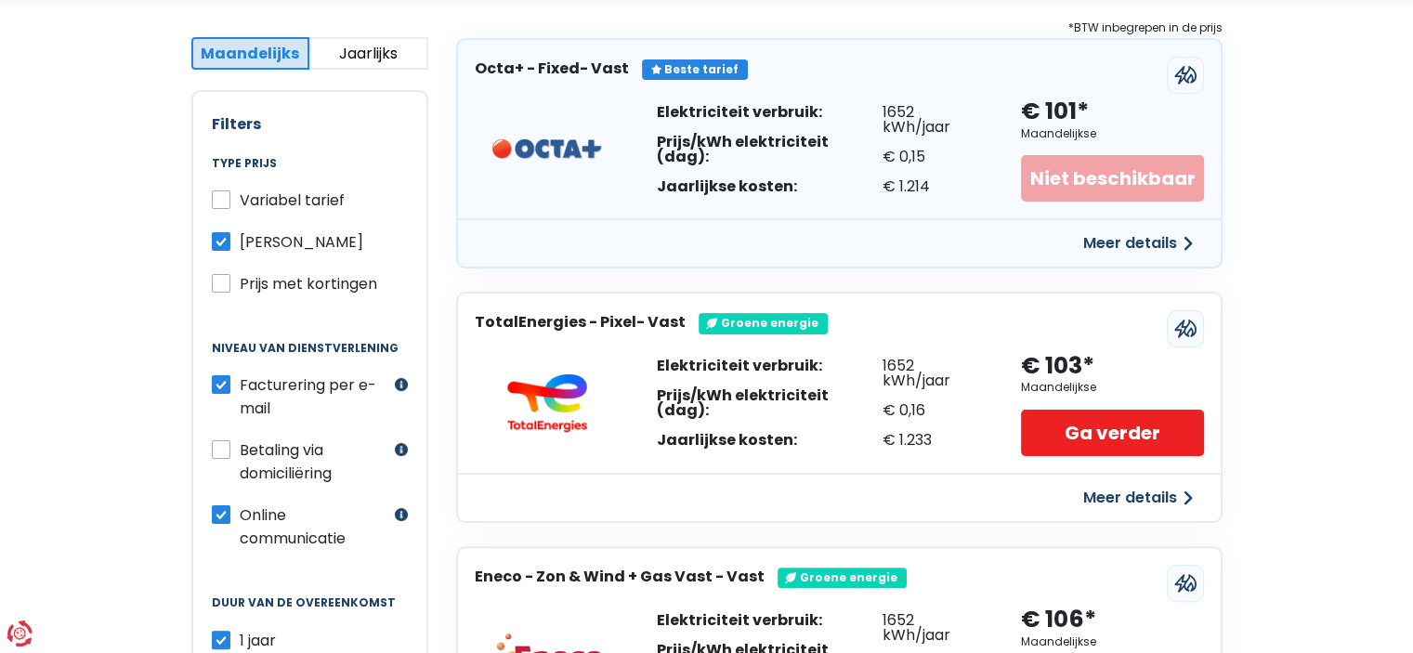
click at [1141, 498] on button "Meer details" at bounding box center [1138, 497] width 132 height 33
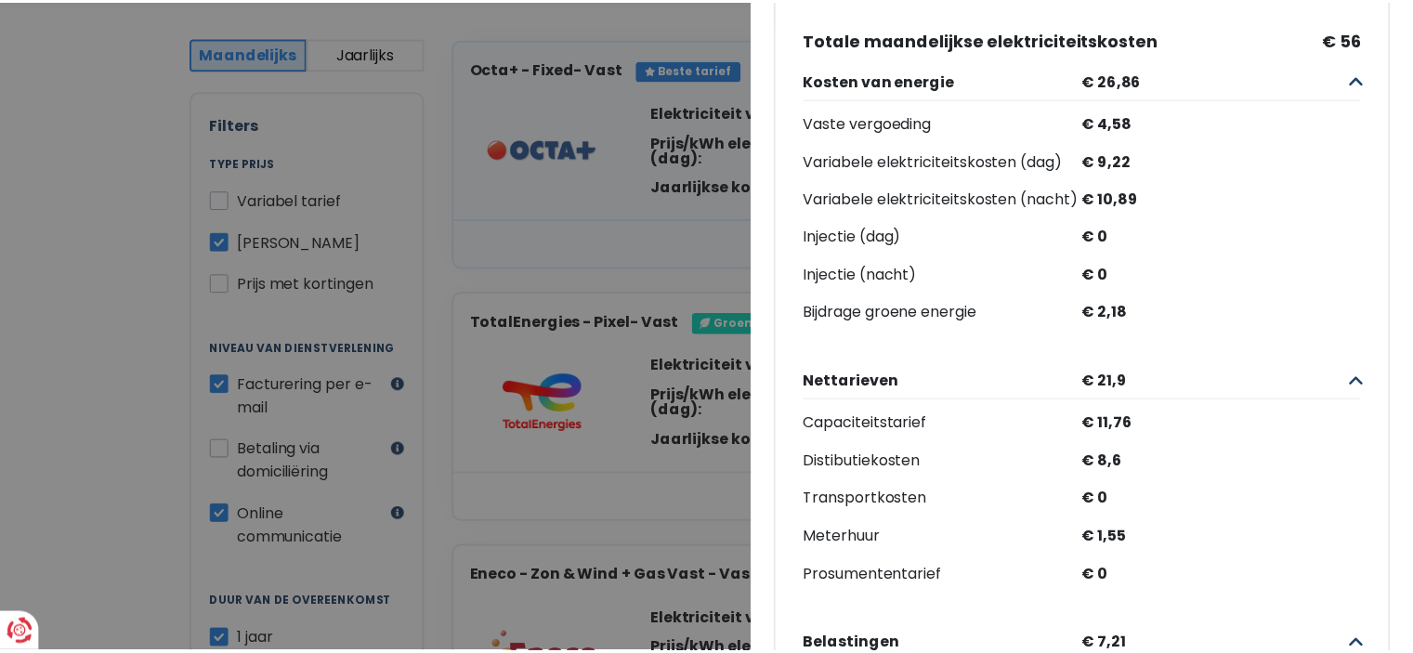
scroll to position [0, 0]
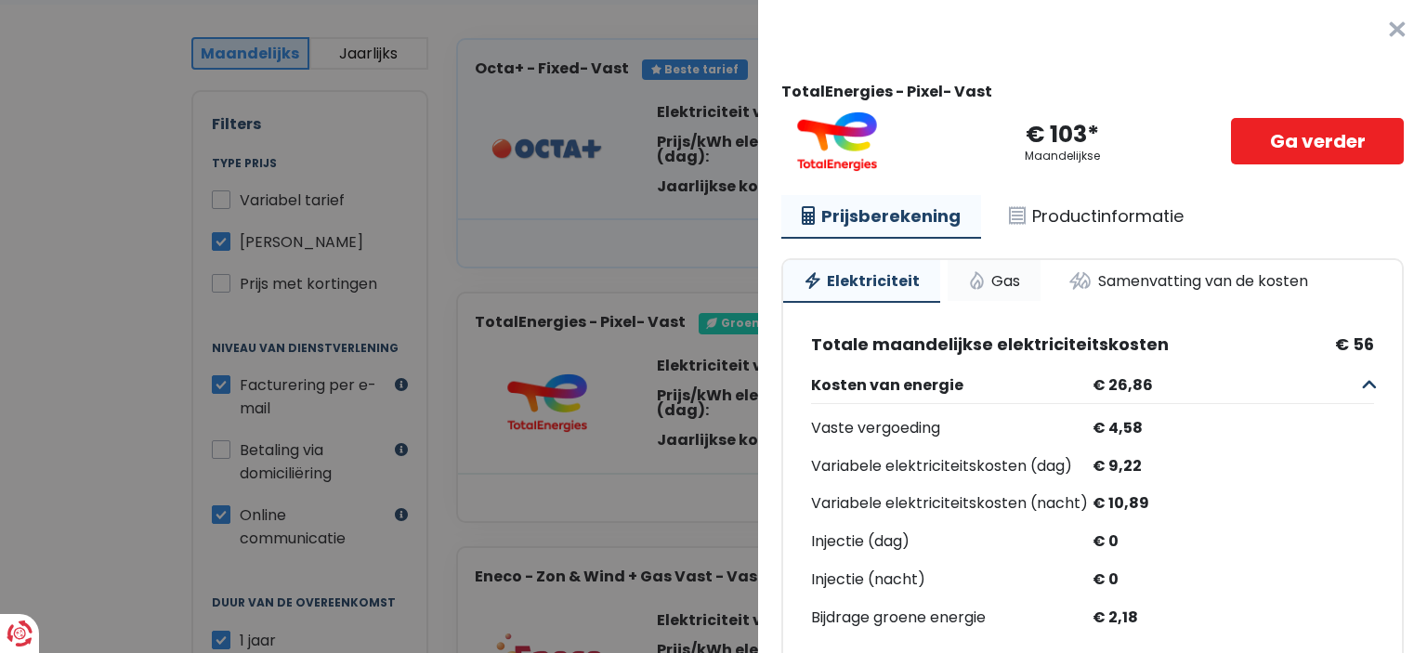
click at [1012, 277] on link "Gas" at bounding box center [994, 280] width 93 height 41
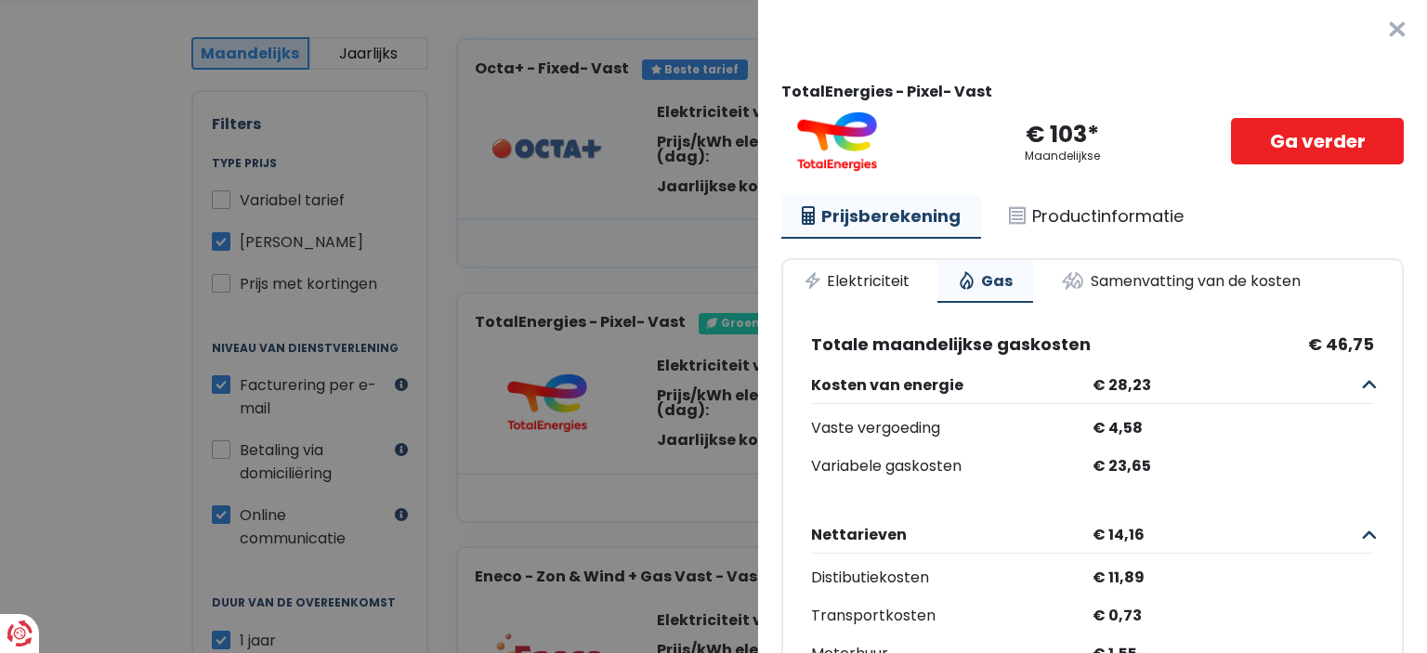
click at [1369, 21] on button "×" at bounding box center [1397, 29] width 59 height 59
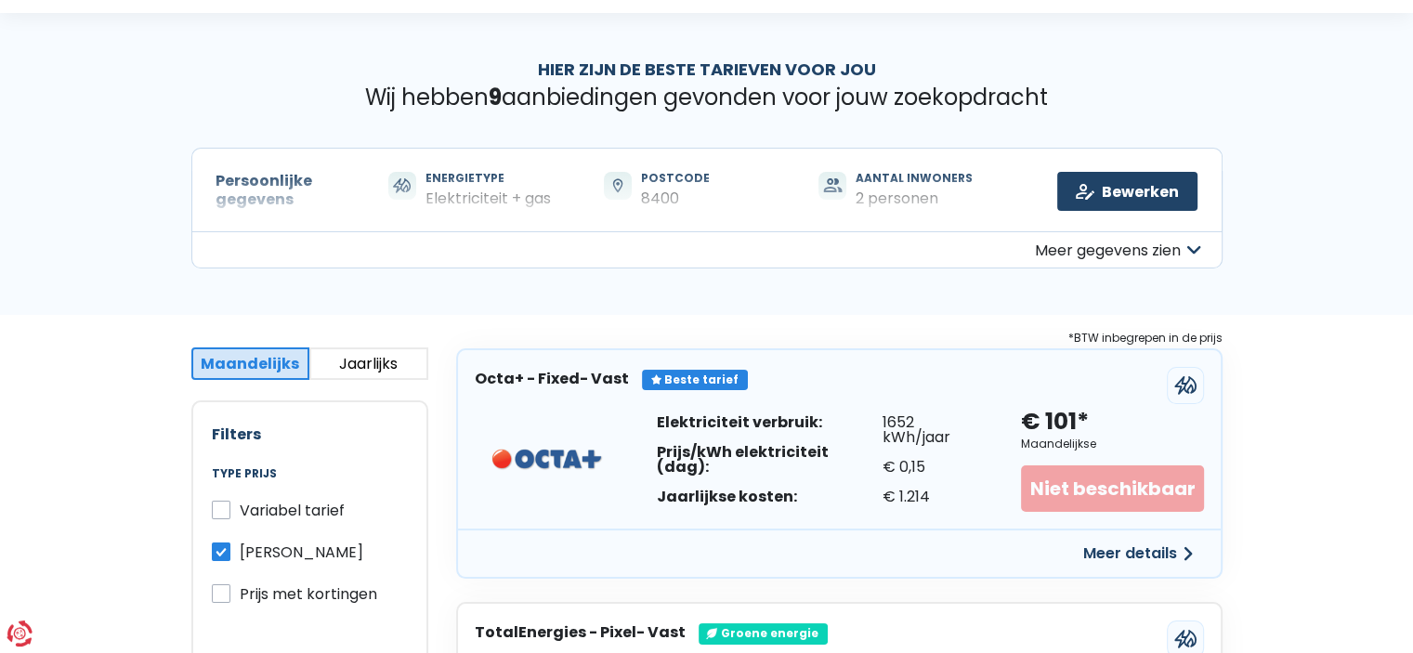
scroll to position [26, 0]
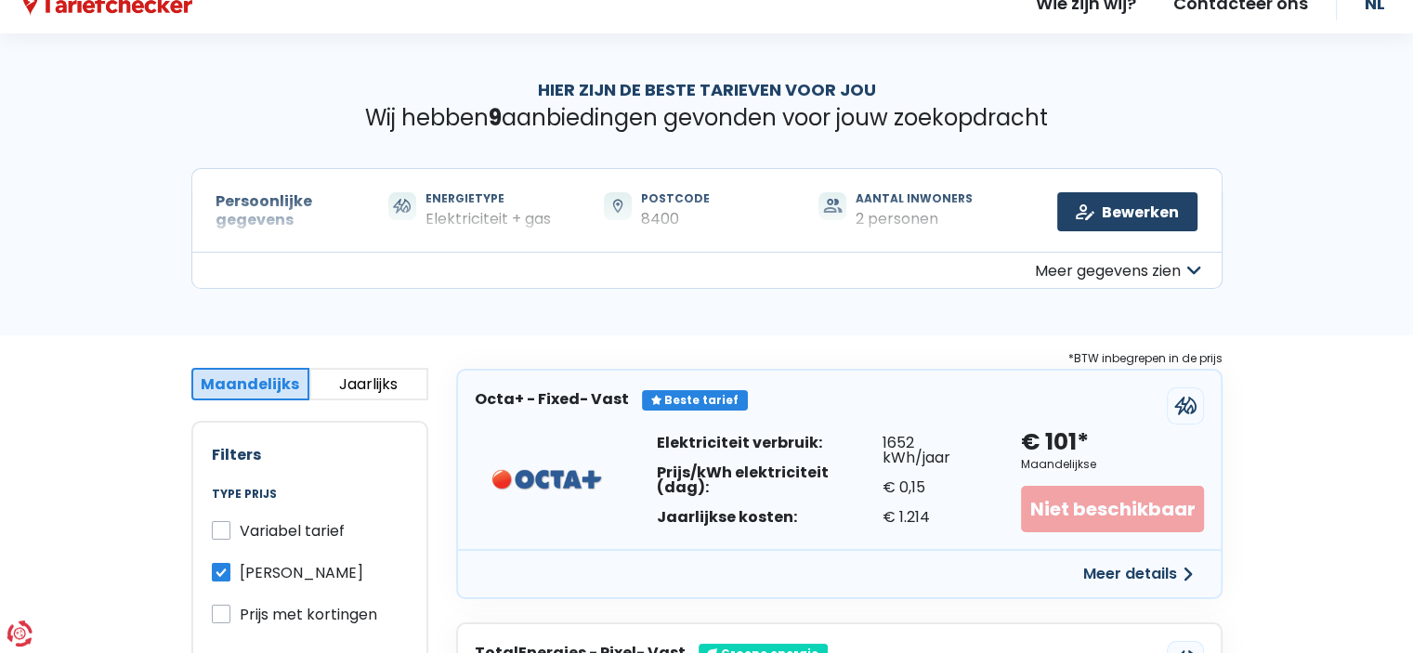
click at [1182, 272] on button "Meer gegevens zien" at bounding box center [706, 270] width 1031 height 37
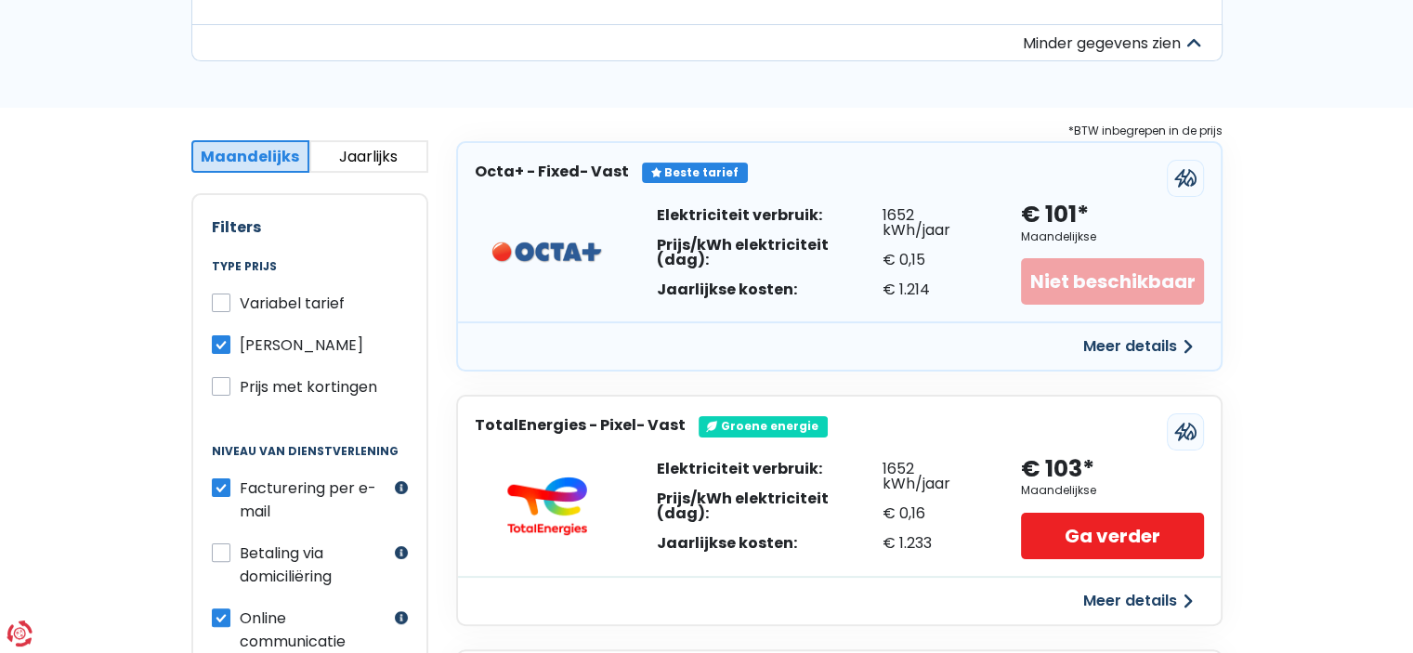
scroll to position [325, 0]
